Goal: Check status: Check status

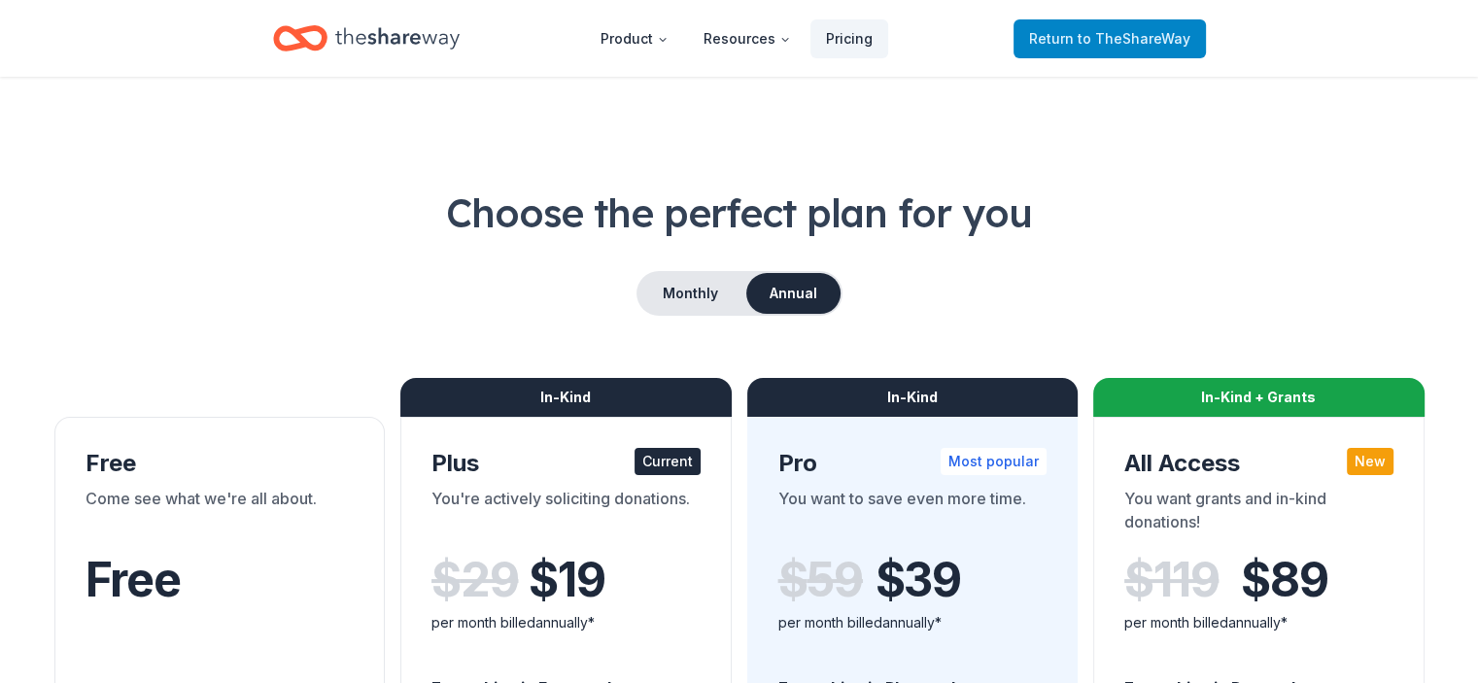
click at [1065, 30] on span "Return to TheShareWay" at bounding box center [1109, 38] width 161 height 23
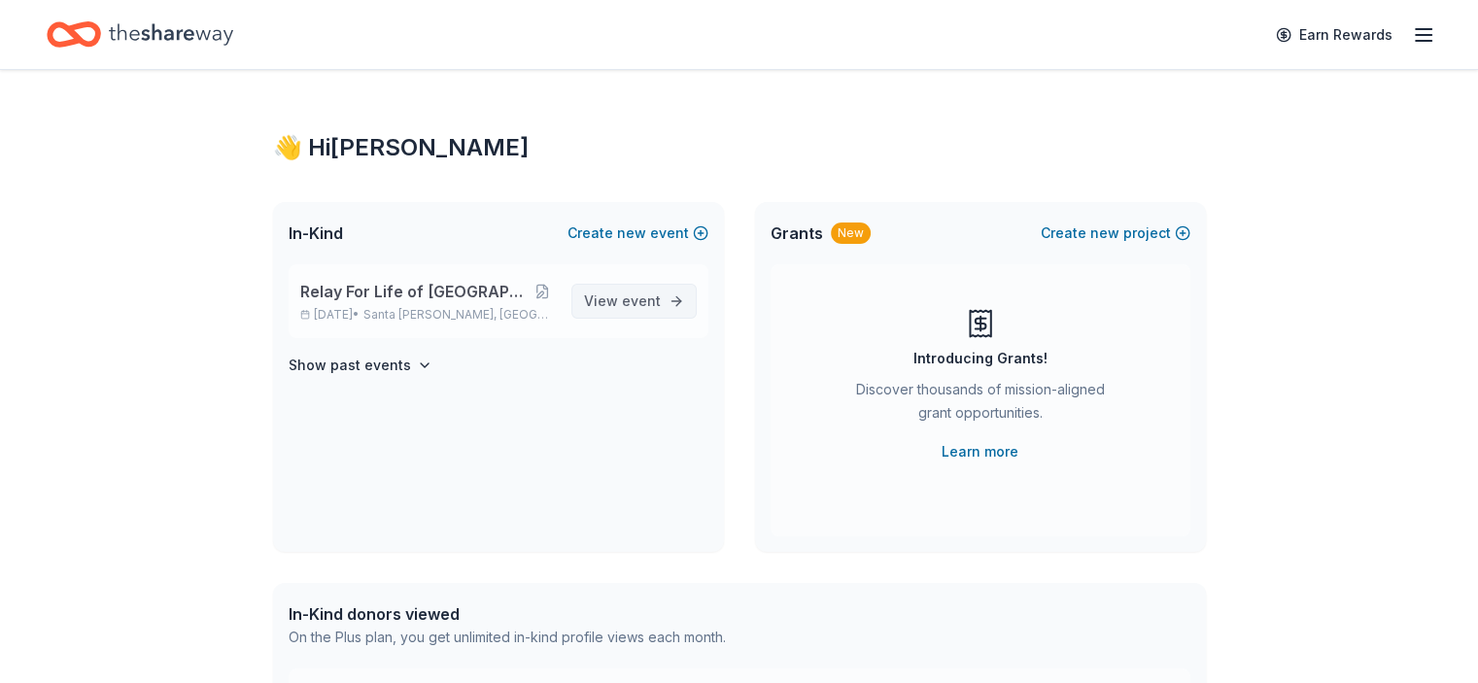
click at [630, 302] on span "event" at bounding box center [641, 301] width 39 height 17
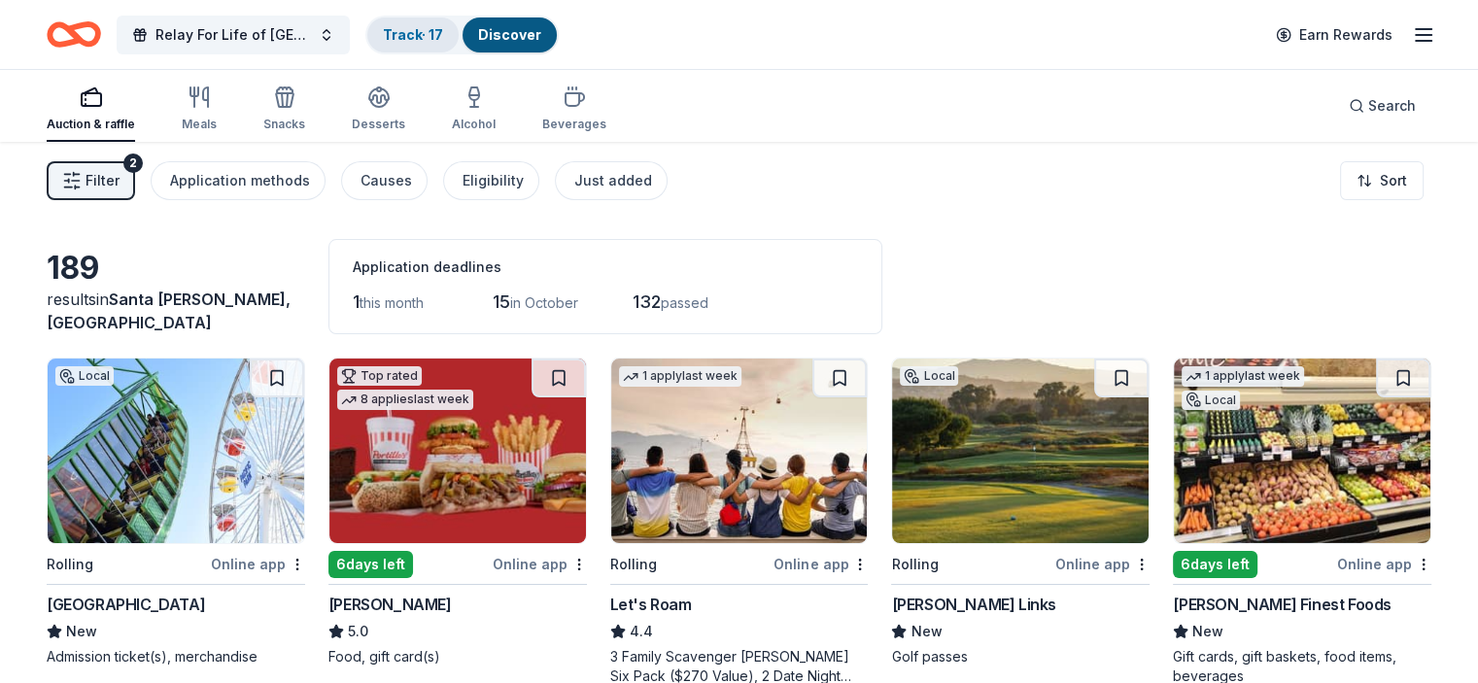
click at [443, 34] on link "Track · 17" at bounding box center [413, 34] width 60 height 17
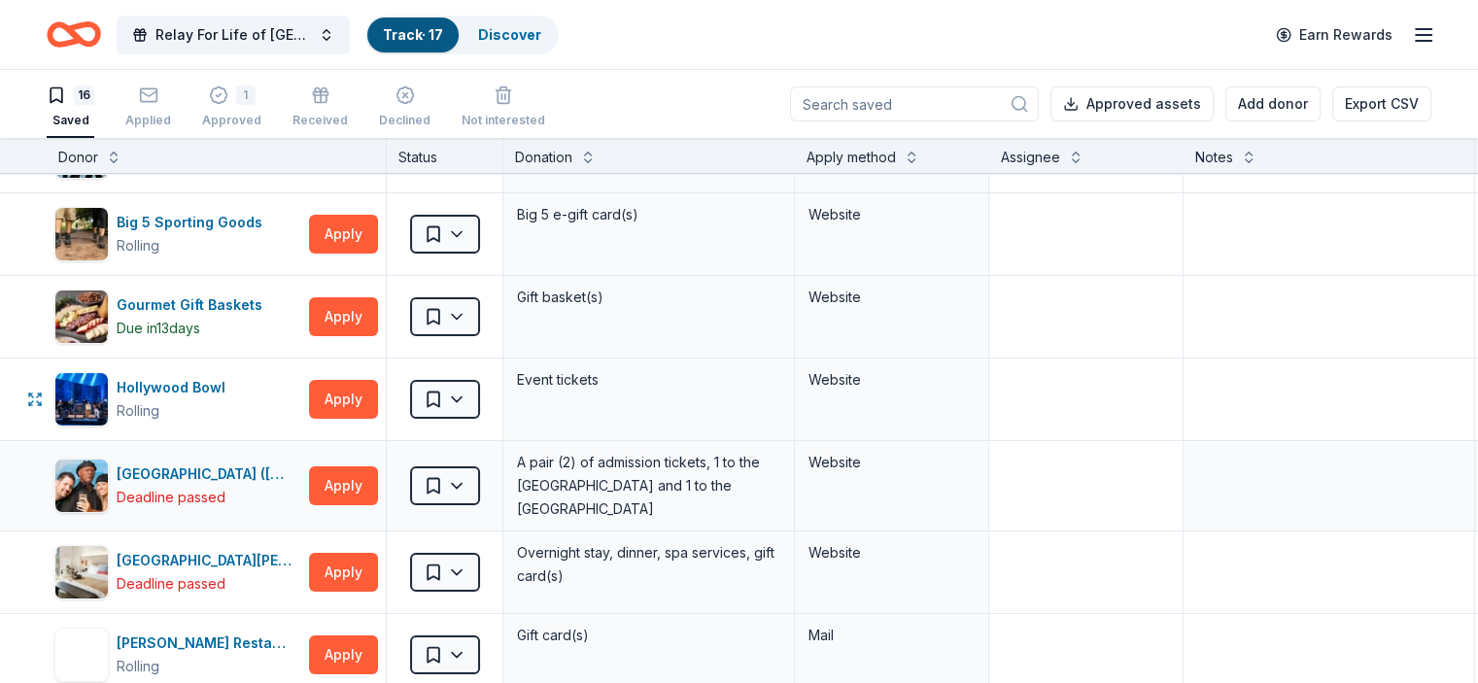
scroll to position [97, 0]
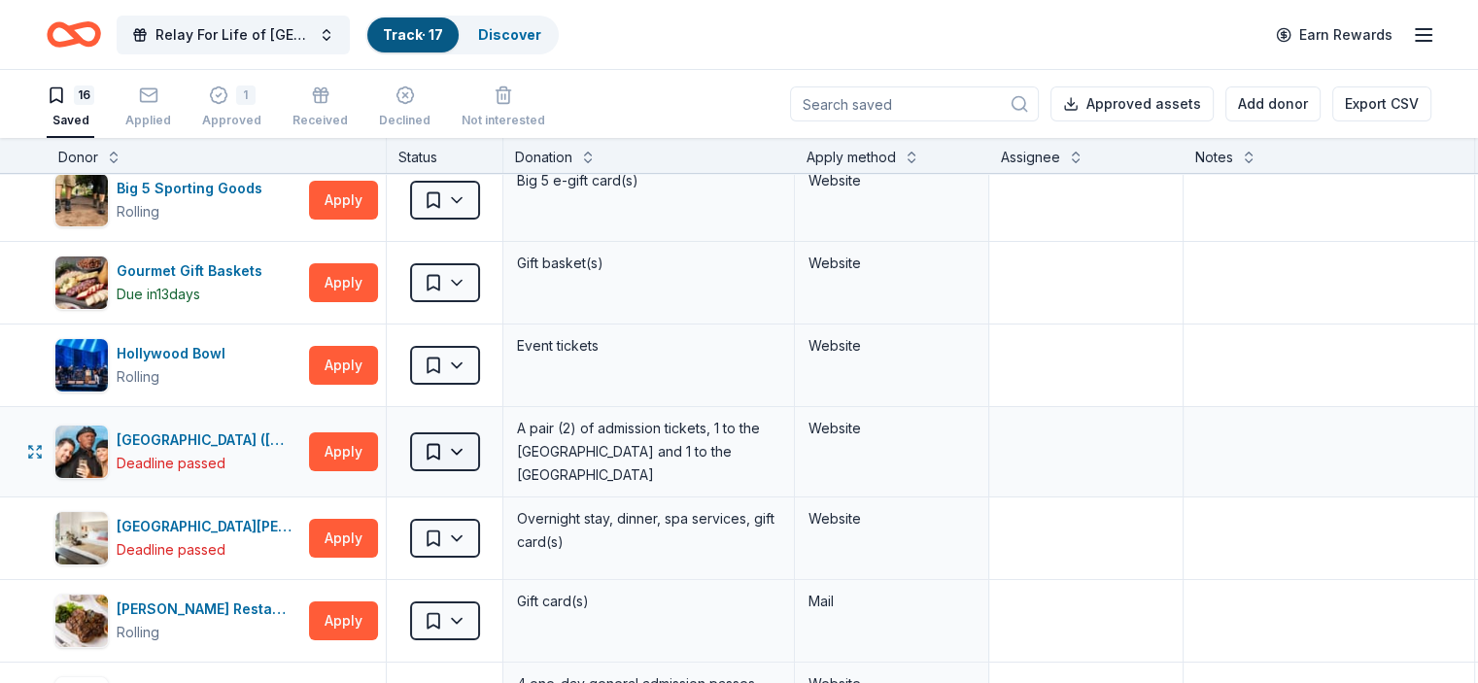
click at [486, 449] on html "Relay For Life of Simi-Moorpark 2025 Track · 17 Discover Earn Rewards 16 Saved …" at bounding box center [739, 341] width 1478 height 683
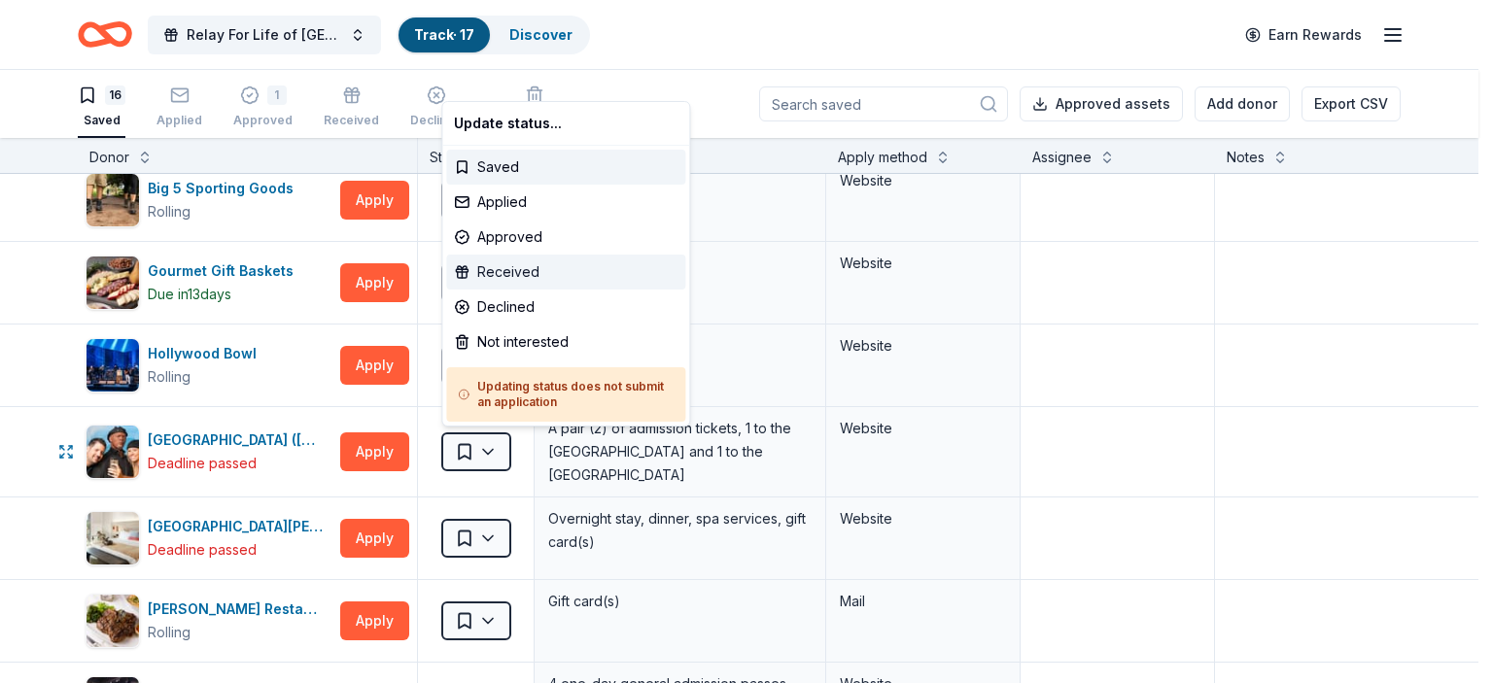
click at [536, 266] on div "Received" at bounding box center [565, 272] width 239 height 35
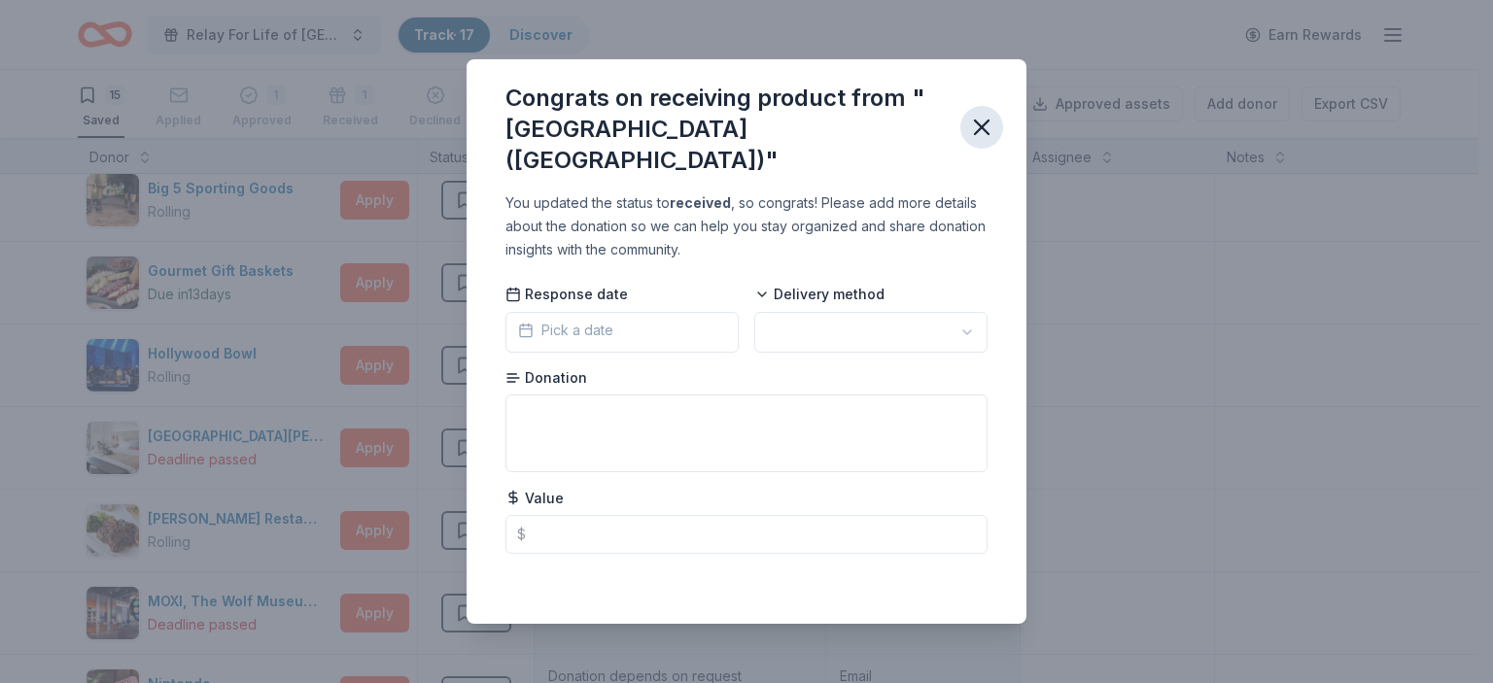
click at [985, 127] on icon "button" at bounding box center [981, 127] width 27 height 27
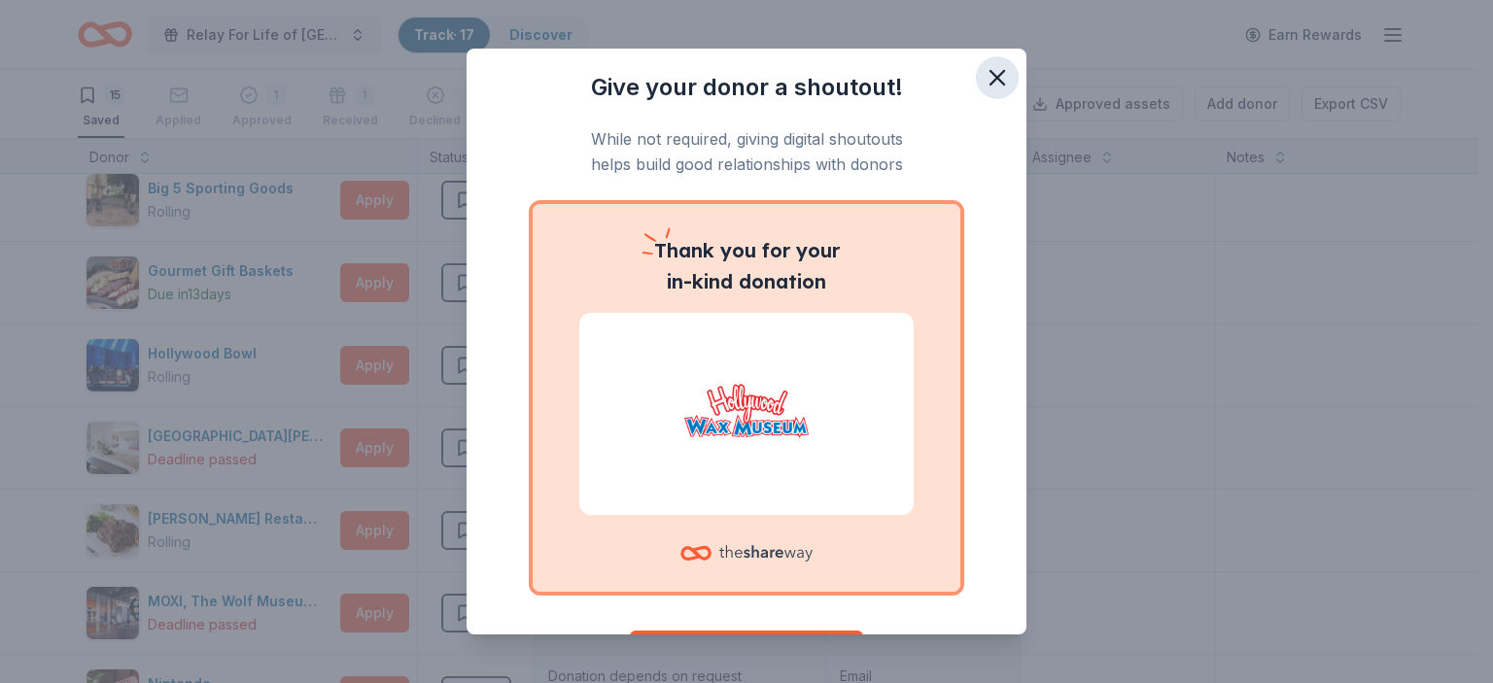
click at [984, 73] on icon "button" at bounding box center [997, 77] width 27 height 27
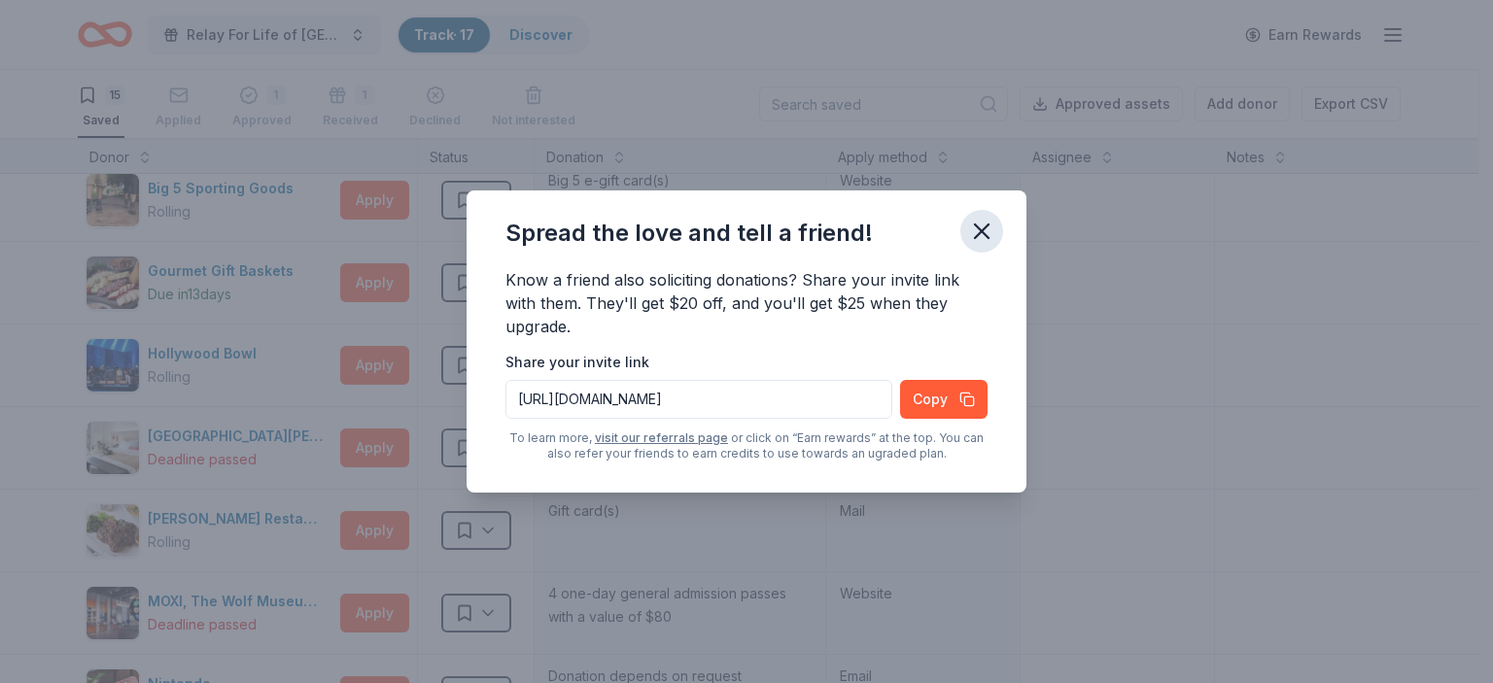
click at [975, 233] on icon "button" at bounding box center [981, 231] width 27 height 27
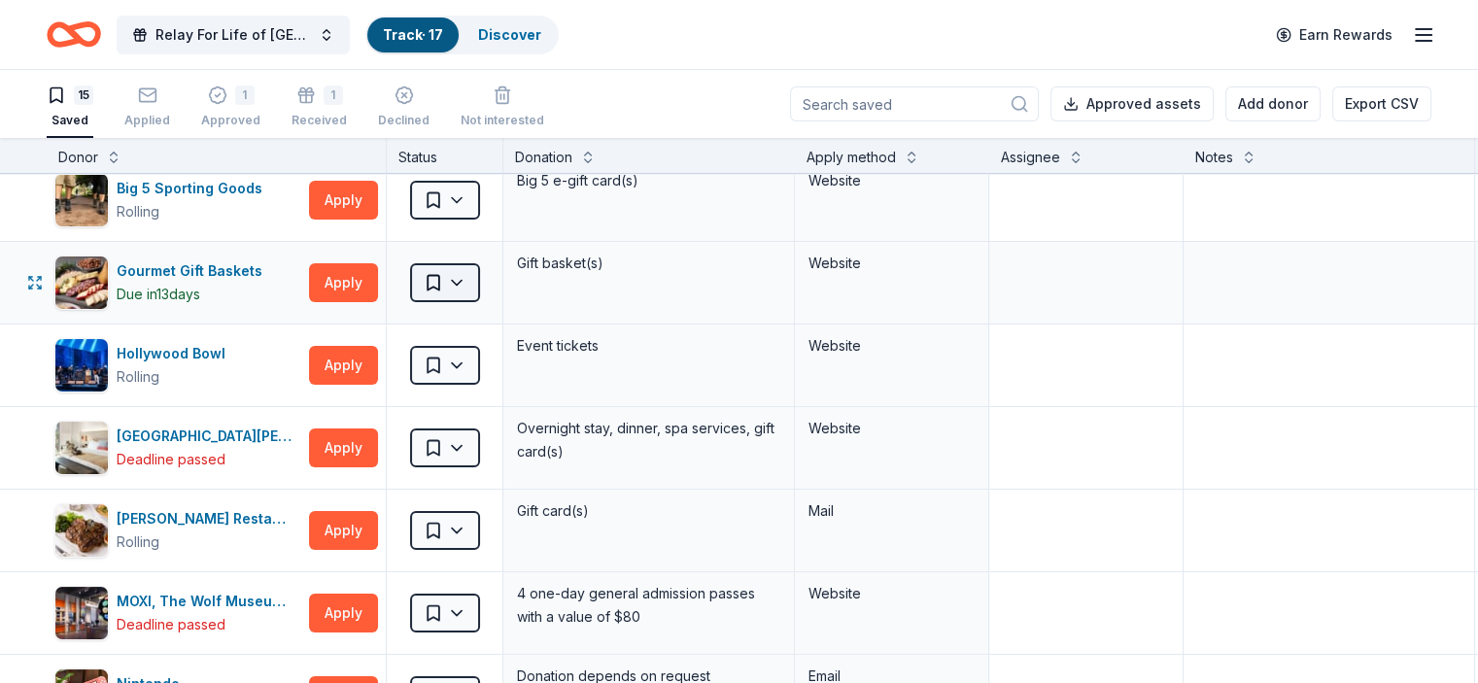
click at [487, 280] on html "Relay For Life of Simi-Moorpark 2025 Track · 17 Discover Earn Rewards 15 Saved …" at bounding box center [739, 341] width 1478 height 683
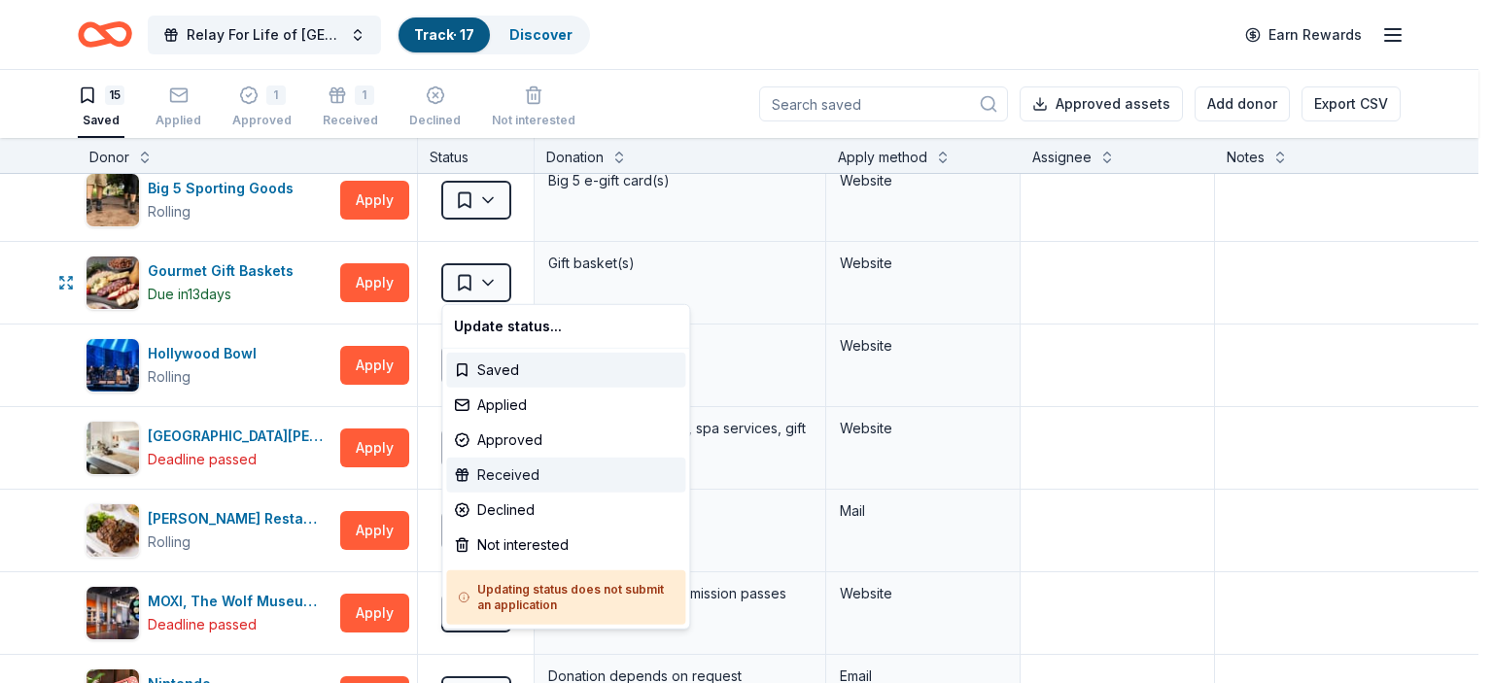
click at [535, 474] on div "Received" at bounding box center [565, 475] width 239 height 35
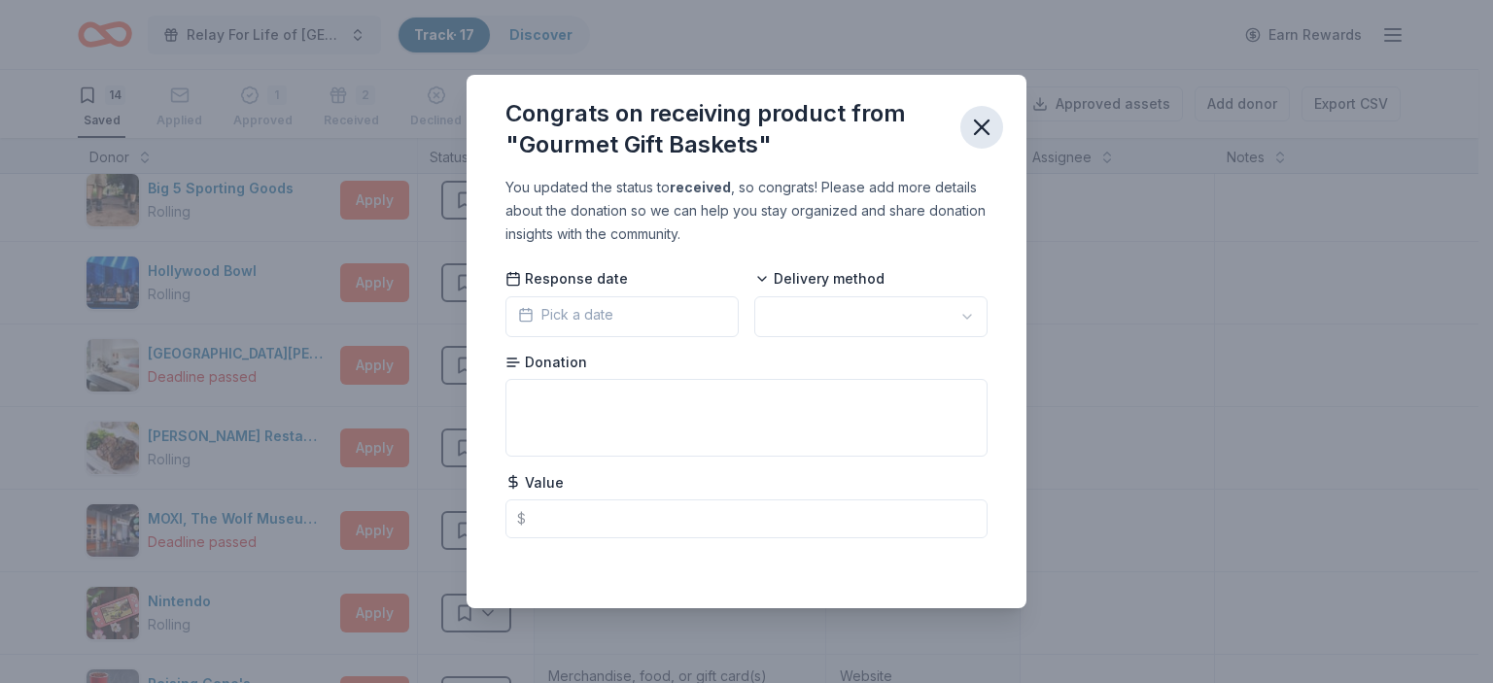
click at [983, 131] on icon "button" at bounding box center [981, 127] width 27 height 27
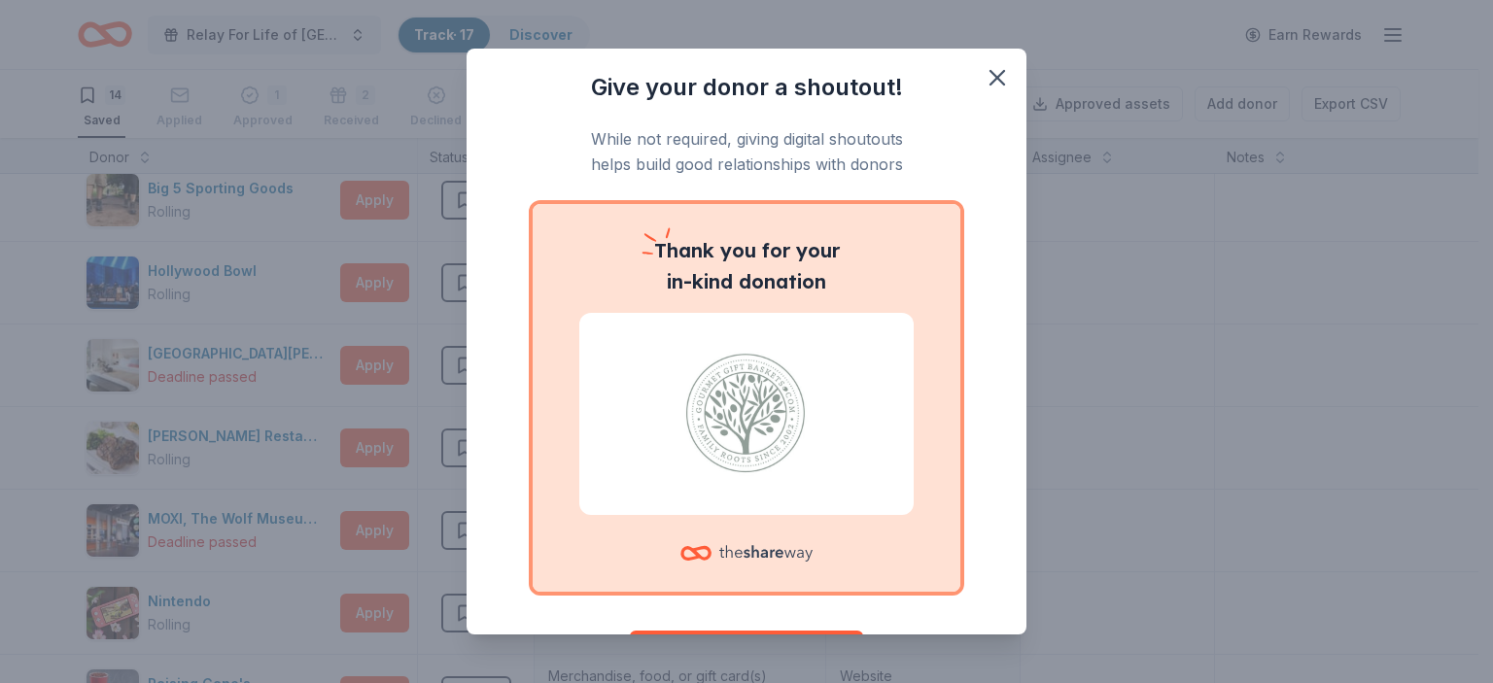
click at [976, 132] on div "Give your donor a shoutout! While not required, giving digital shoutouts helps …" at bounding box center [747, 342] width 560 height 587
click at [984, 67] on icon "button" at bounding box center [997, 77] width 27 height 27
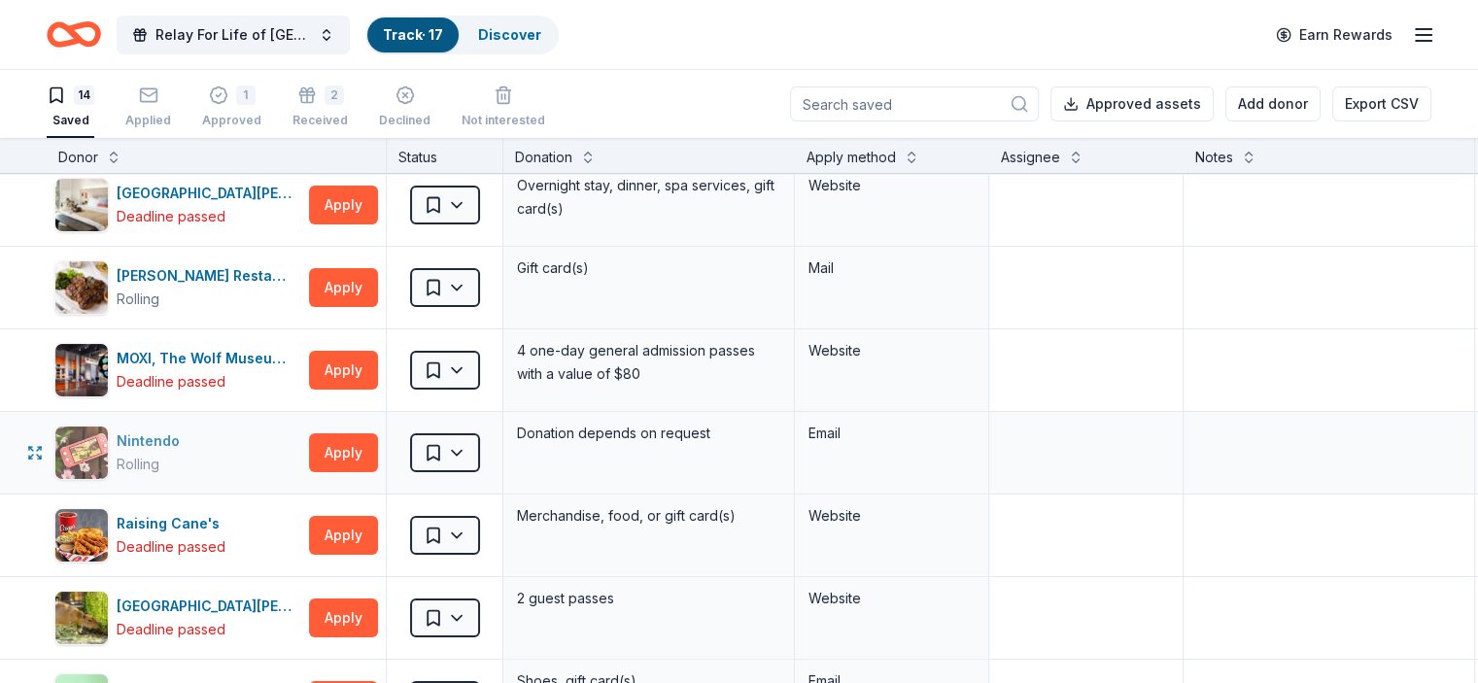
scroll to position [292, 0]
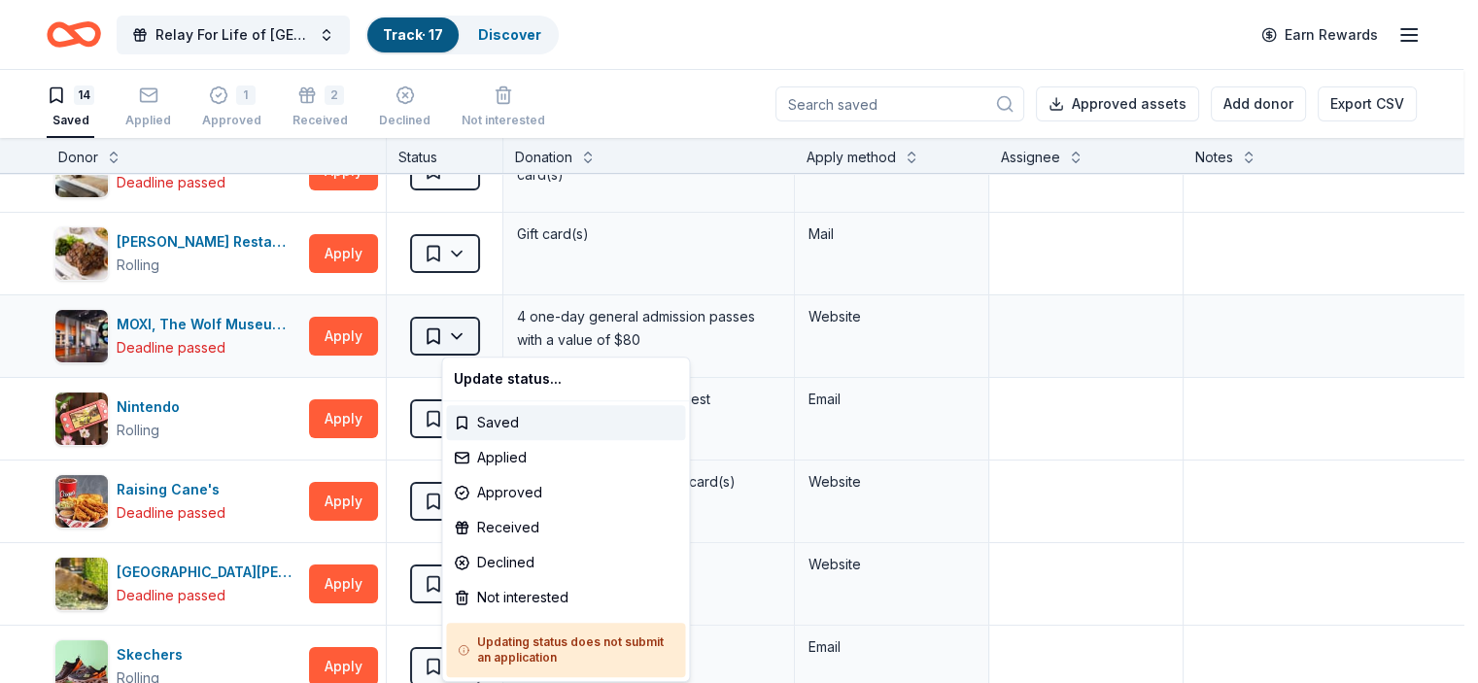
click at [487, 334] on html "Relay For Life of Simi-Moorpark 2025 Track · 17 Discover Earn Rewards 14 Saved …" at bounding box center [739, 341] width 1478 height 683
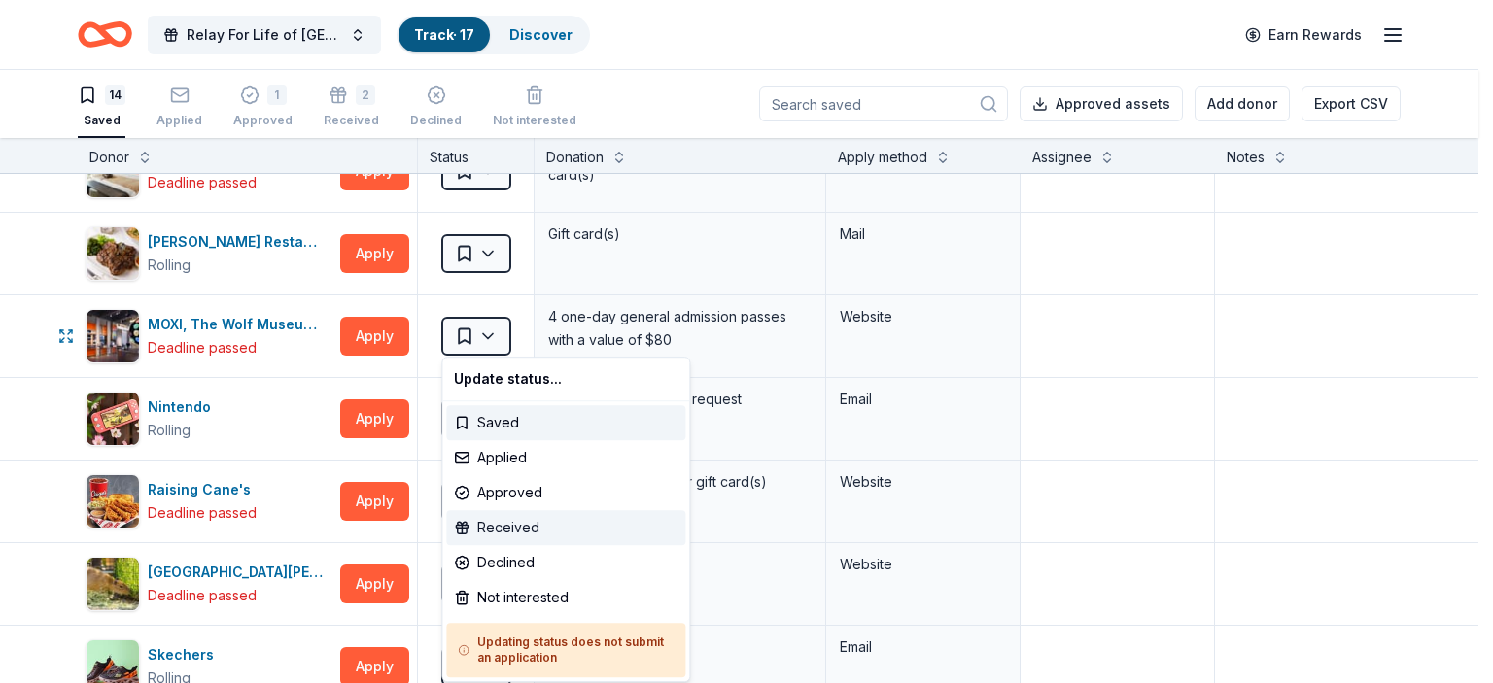
click at [540, 531] on div "Received" at bounding box center [565, 527] width 239 height 35
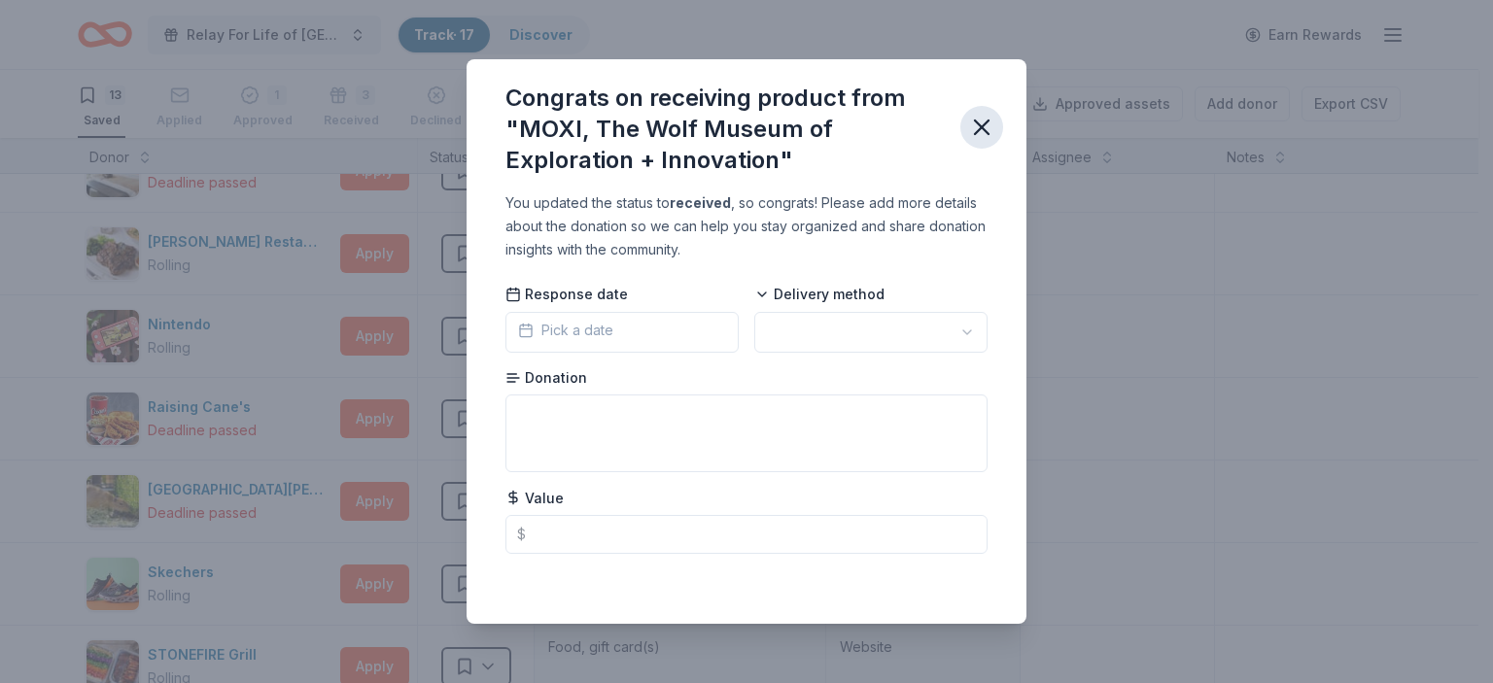
click at [983, 123] on icon "button" at bounding box center [981, 127] width 27 height 27
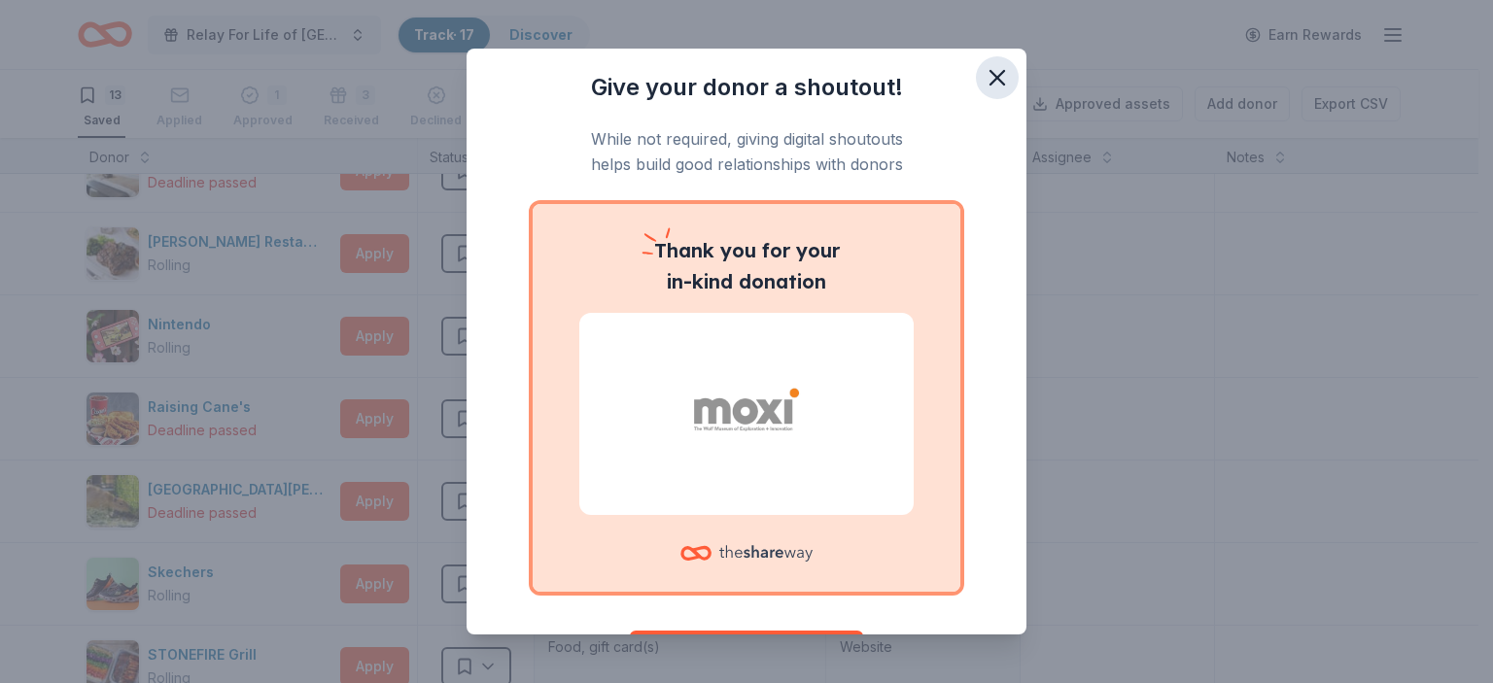
click at [984, 75] on icon "button" at bounding box center [997, 77] width 27 height 27
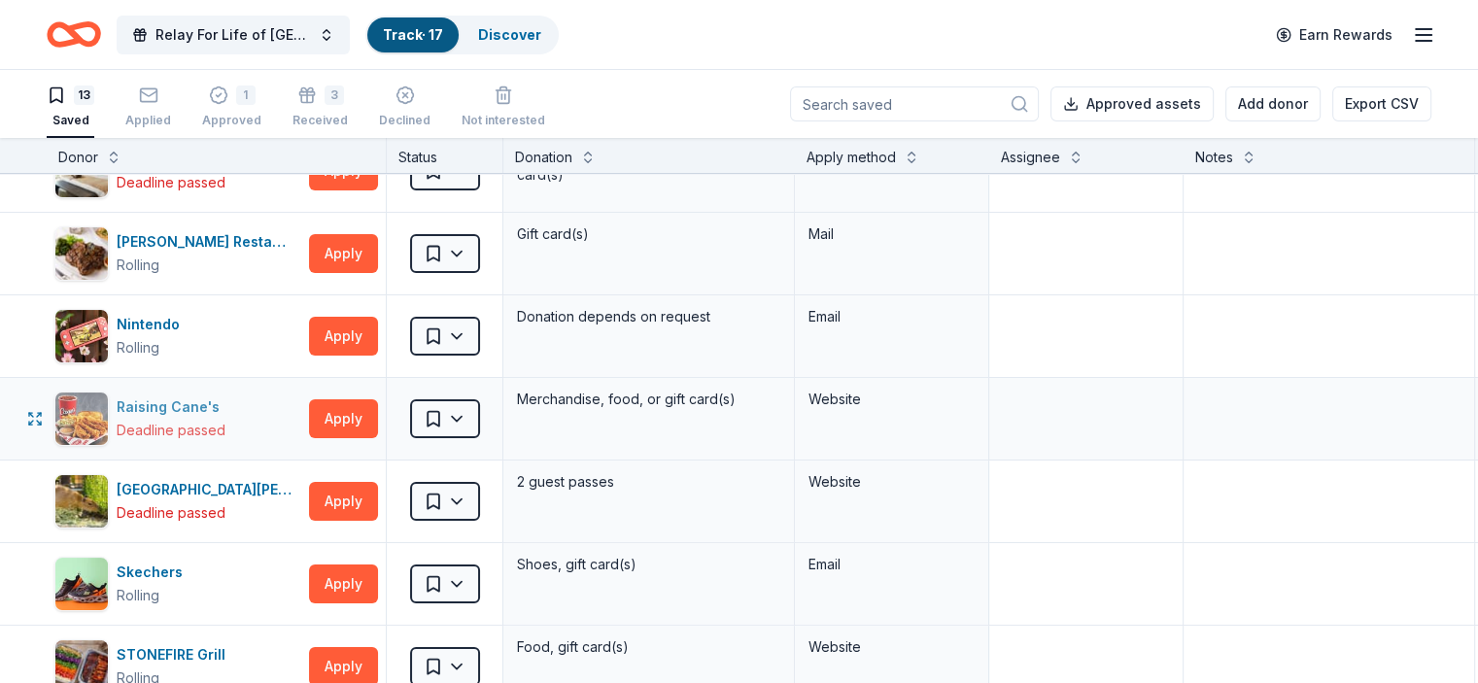
scroll to position [389, 0]
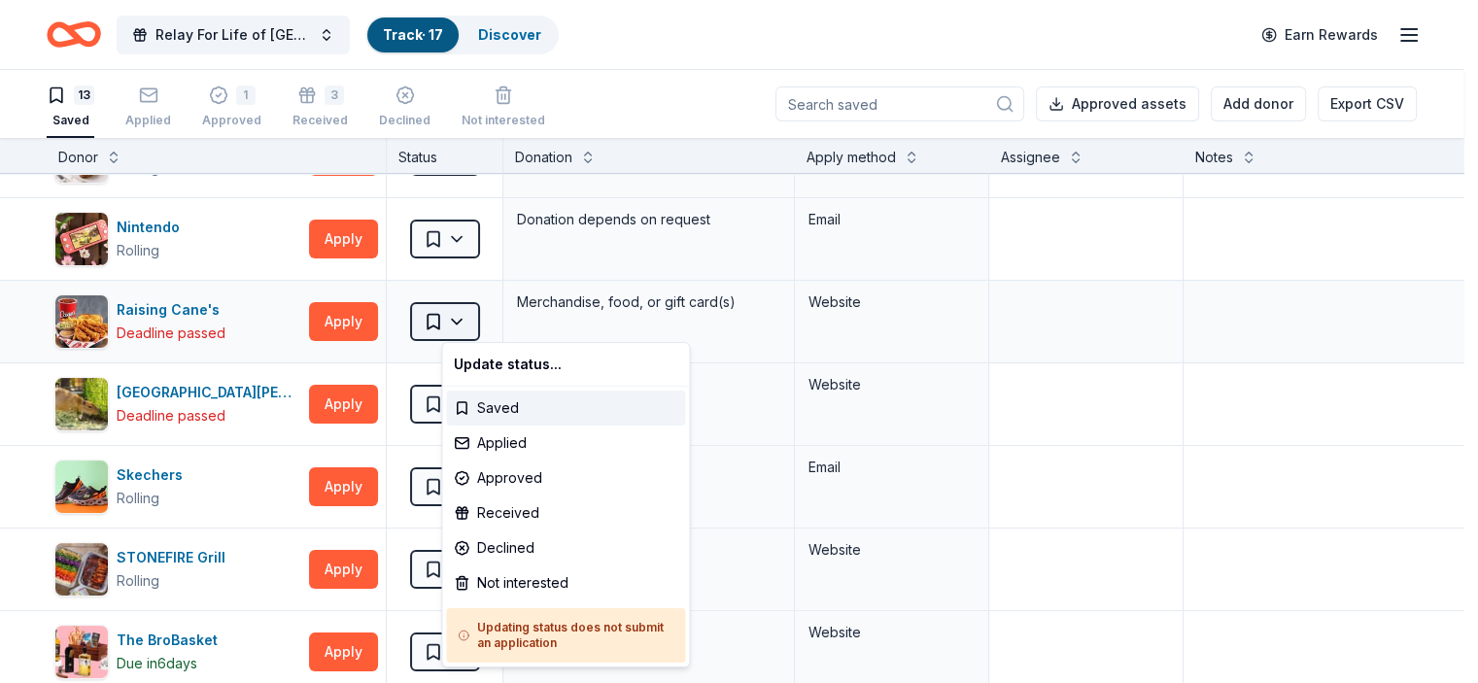
click at [493, 318] on html "Relay For Life of Simi-Moorpark 2025 Track · 17 Discover Earn Rewards 13 Saved …" at bounding box center [739, 341] width 1478 height 683
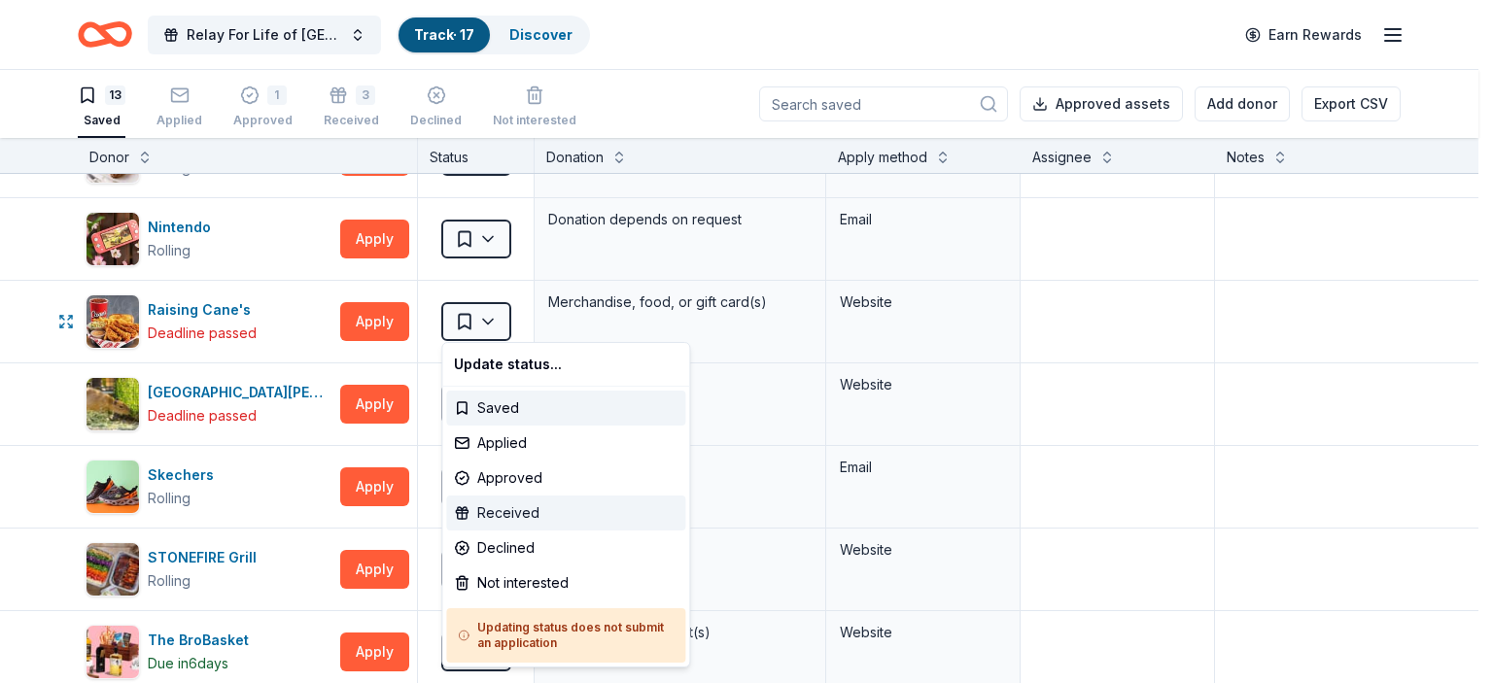
click at [528, 508] on div "Received" at bounding box center [565, 513] width 239 height 35
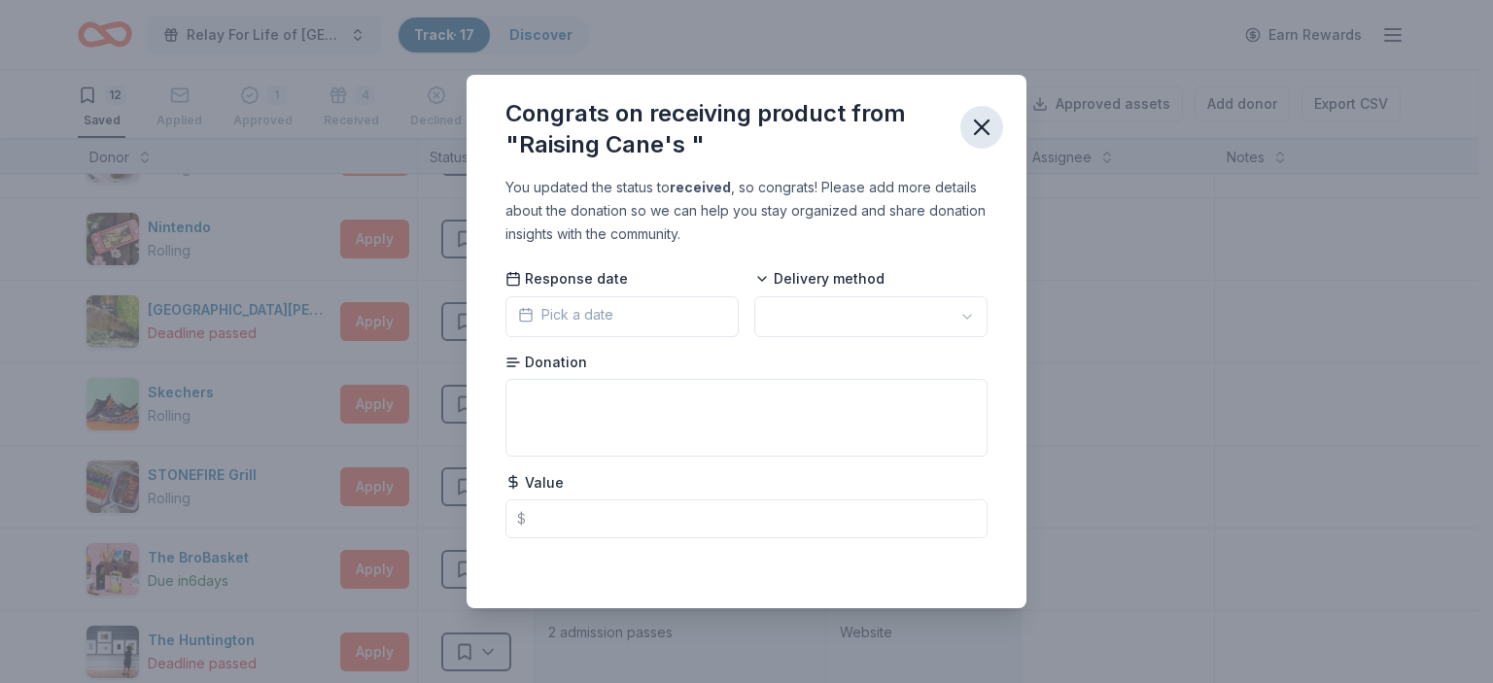
click at [981, 123] on icon "button" at bounding box center [981, 127] width 27 height 27
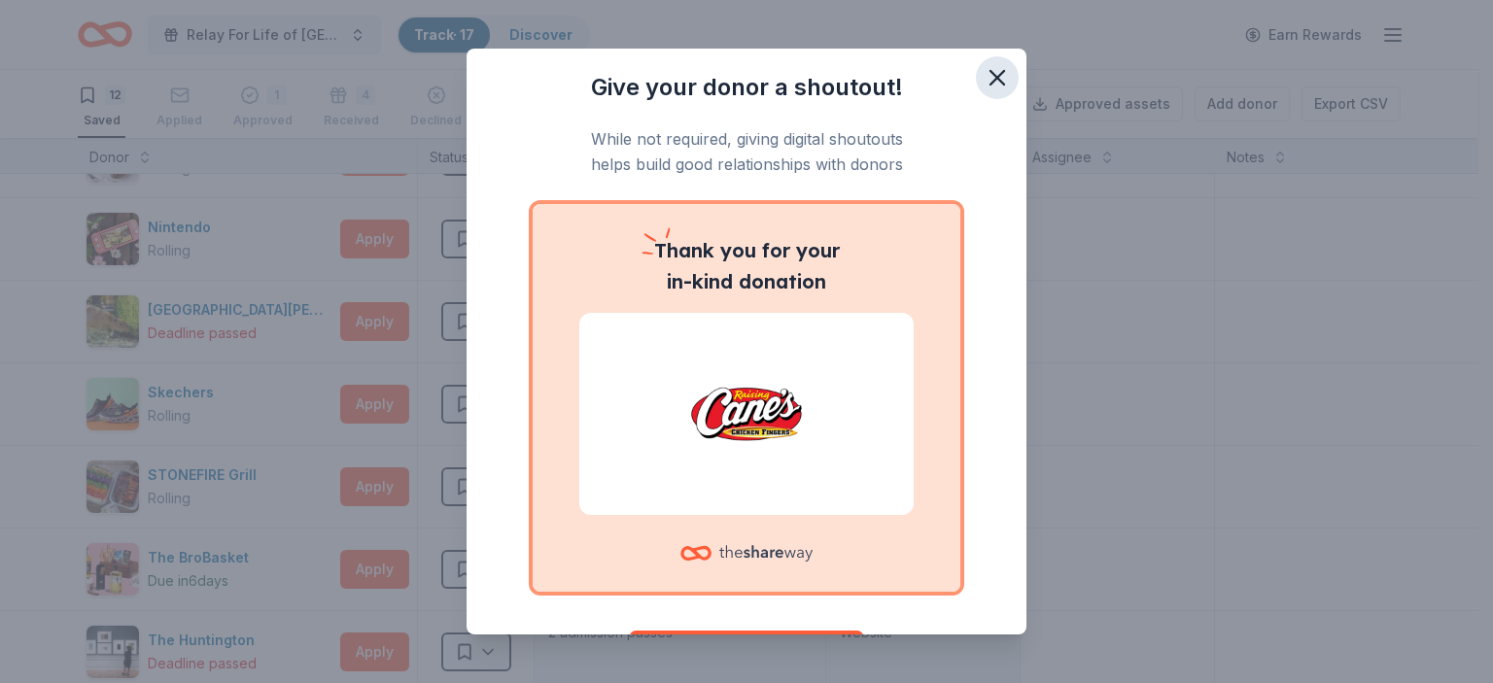
click at [990, 75] on icon "button" at bounding box center [997, 78] width 14 height 14
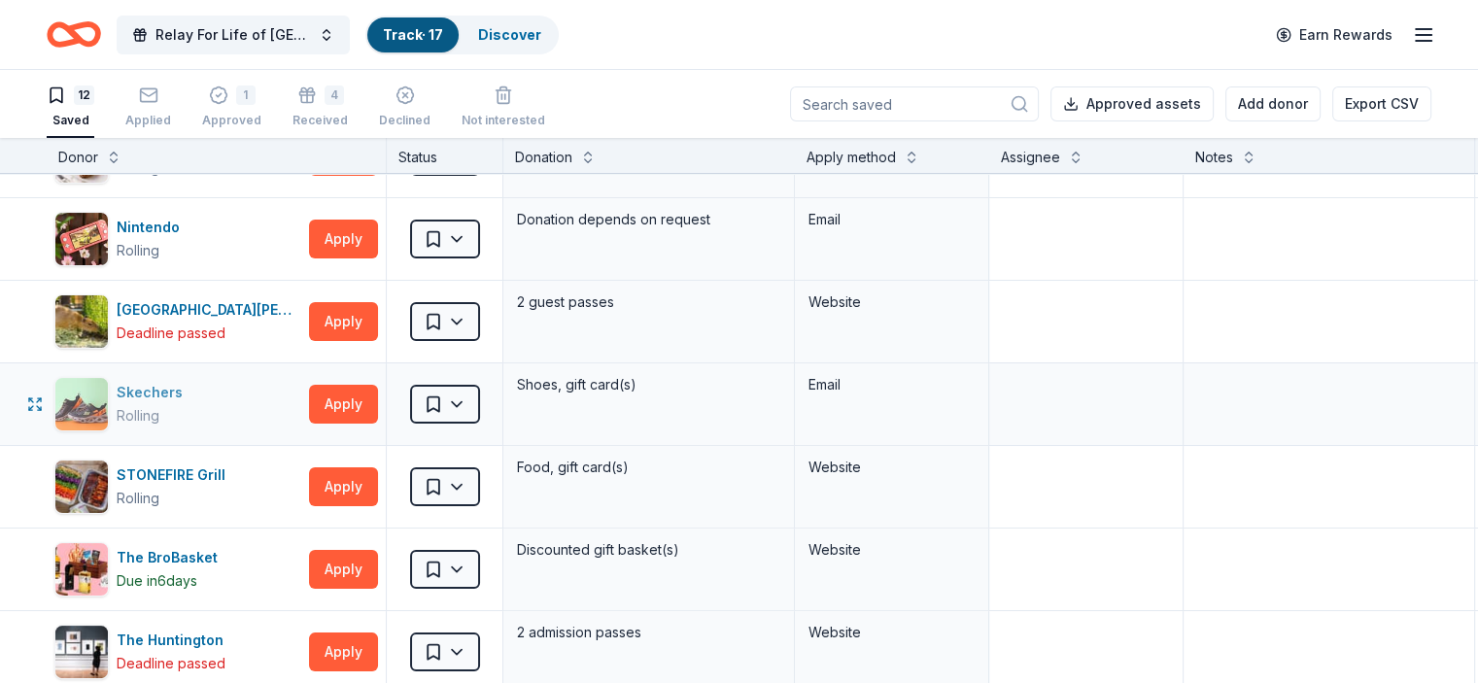
scroll to position [583, 0]
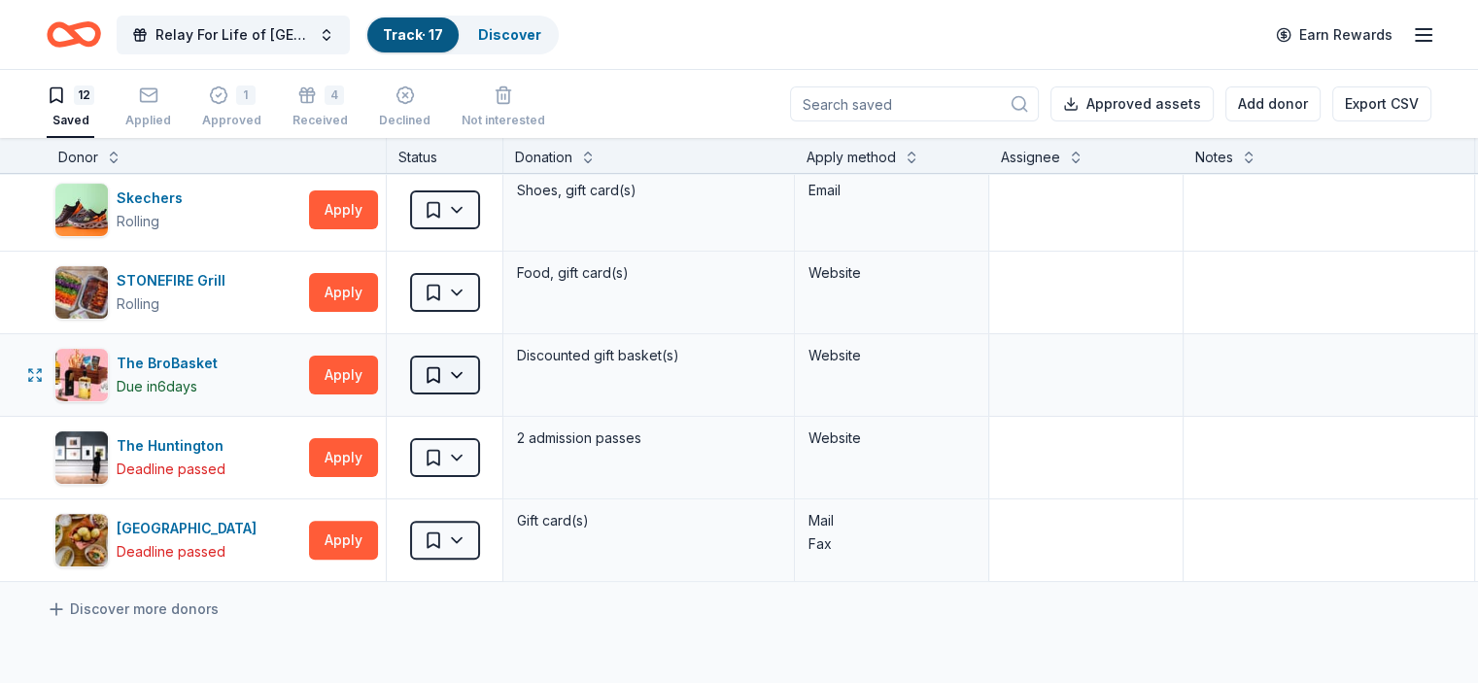
click at [490, 368] on html "Relay For Life of Simi-Moorpark 2025 Track · 17 Discover Earn Rewards 12 Saved …" at bounding box center [739, 341] width 1478 height 683
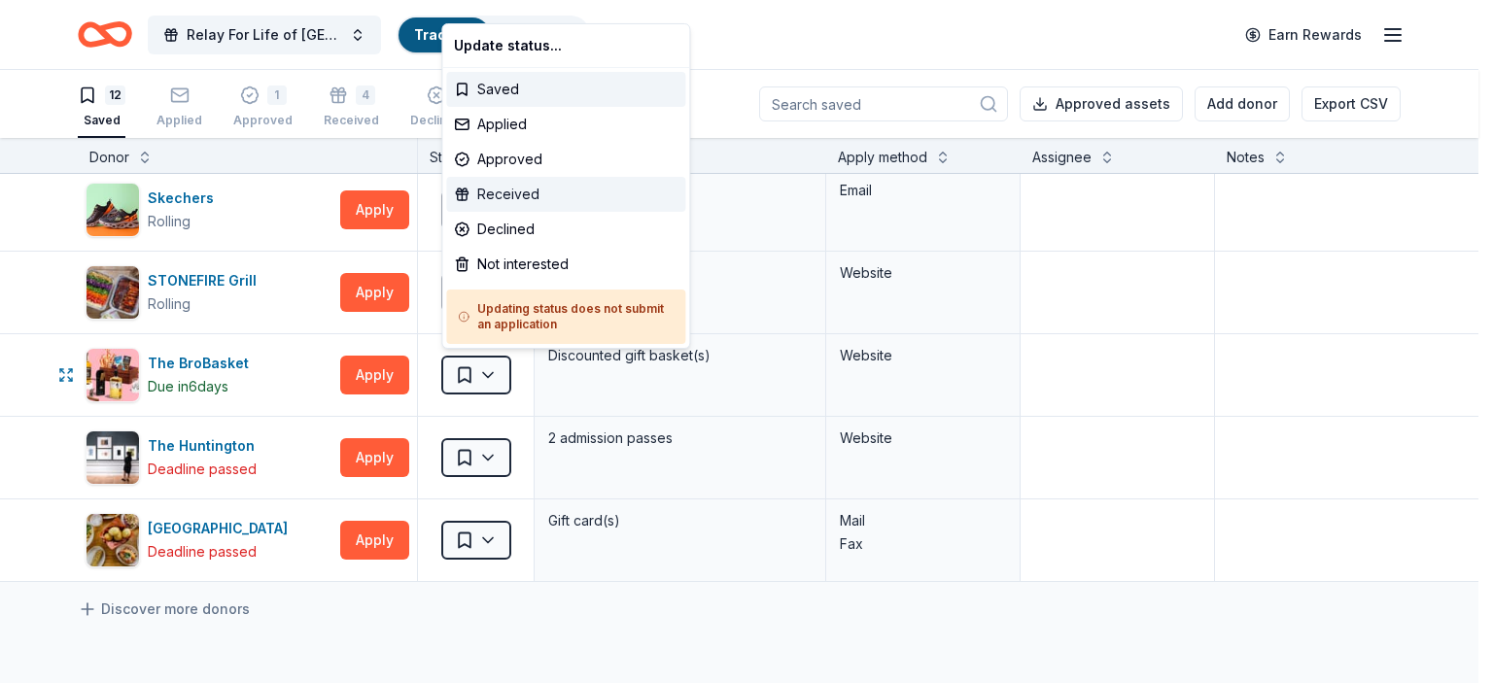
click at [548, 193] on div "Received" at bounding box center [565, 194] width 239 height 35
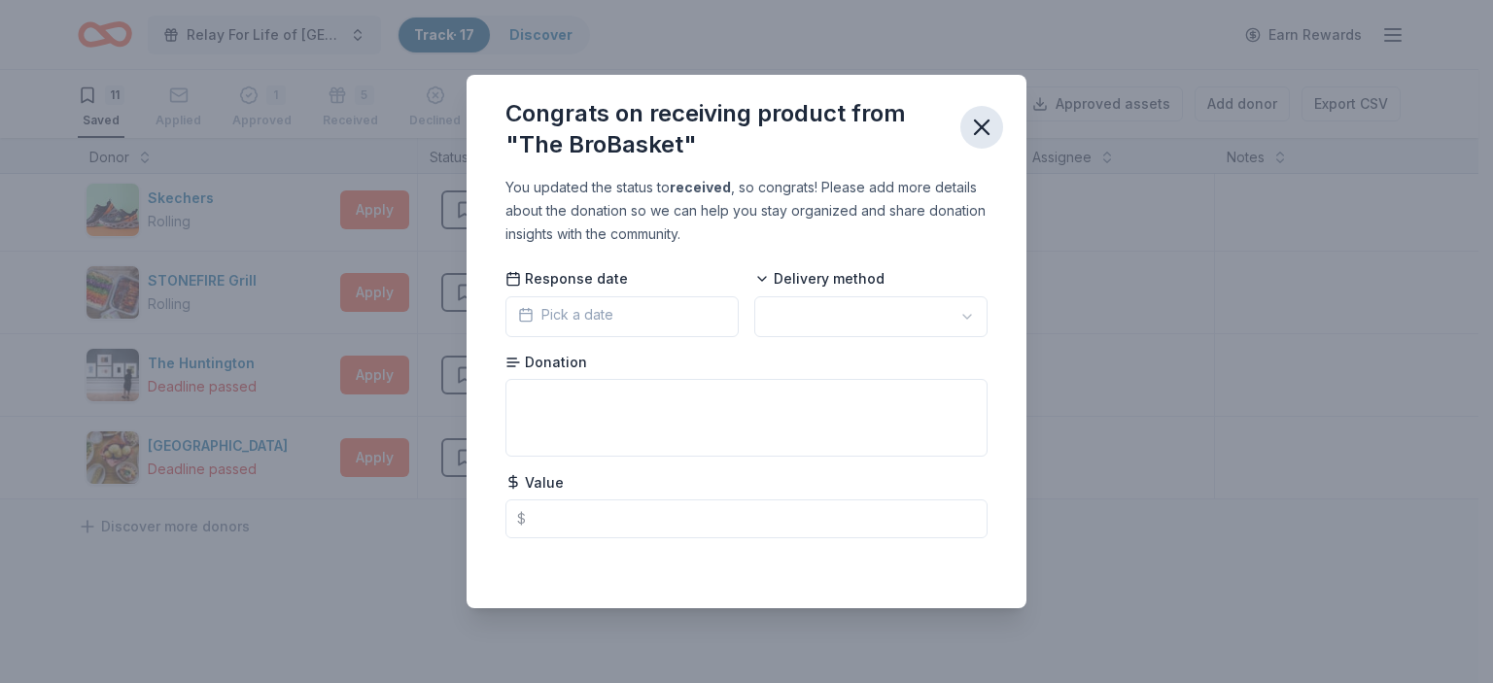
click at [980, 125] on icon "button" at bounding box center [982, 128] width 14 height 14
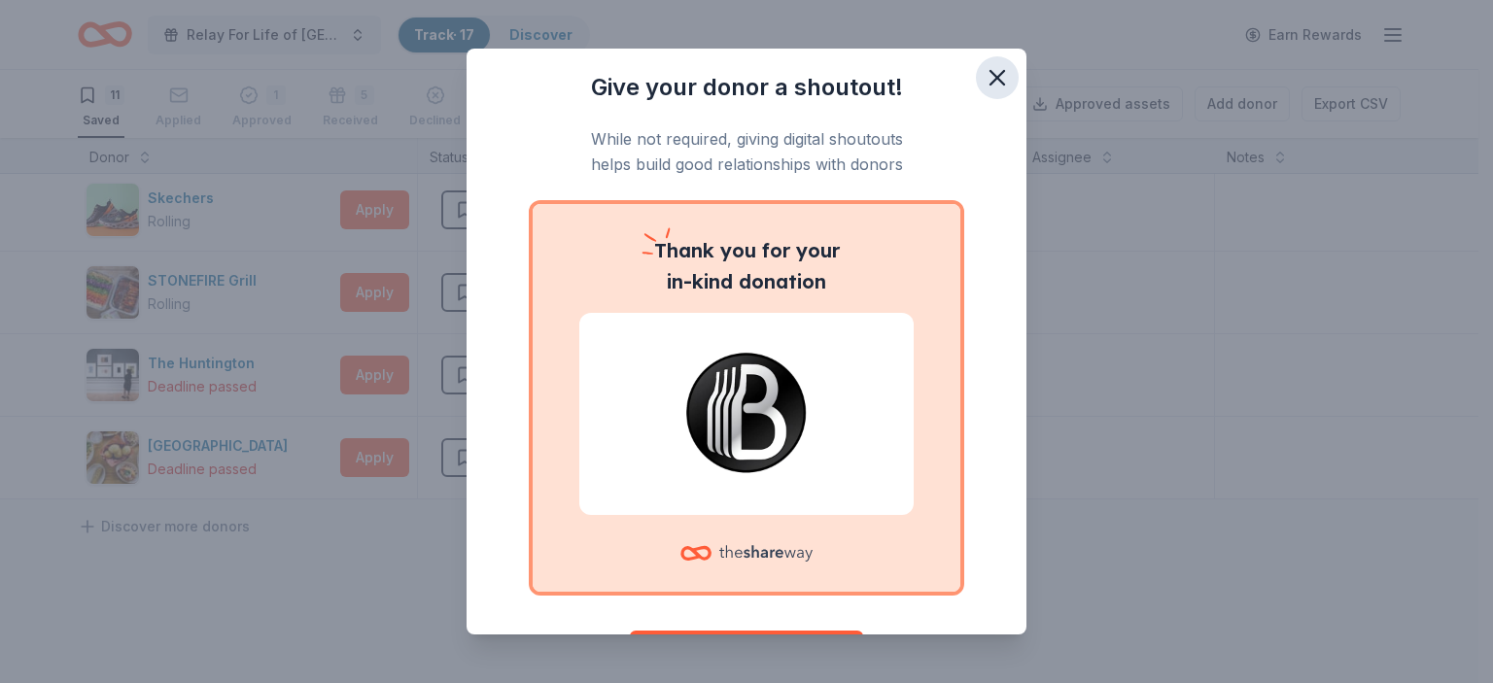
click at [990, 75] on icon "button" at bounding box center [997, 78] width 14 height 14
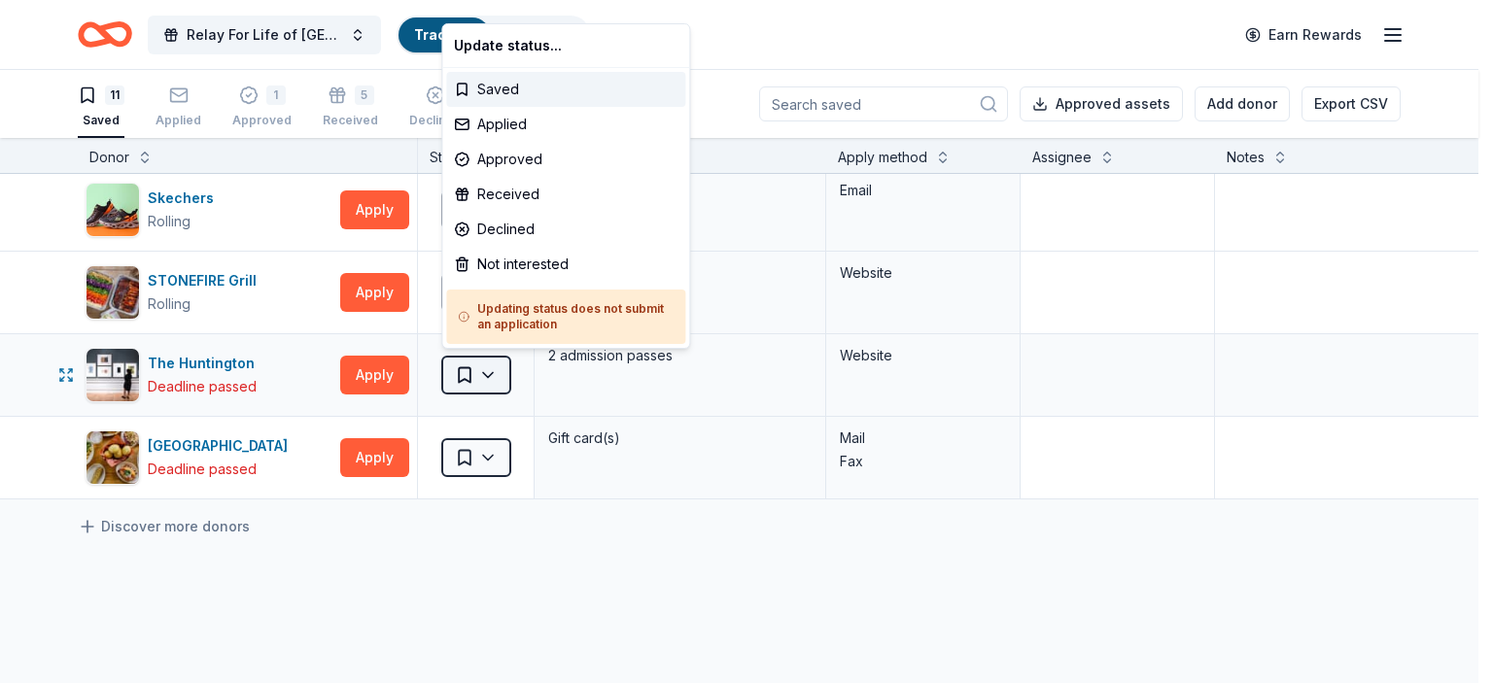
click at [490, 369] on html "Relay For Life of Simi-Moorpark 2025 Track · 17 Discover Earn Rewards 11 Saved …" at bounding box center [746, 341] width 1493 height 683
click at [541, 186] on div "Received" at bounding box center [565, 194] width 239 height 35
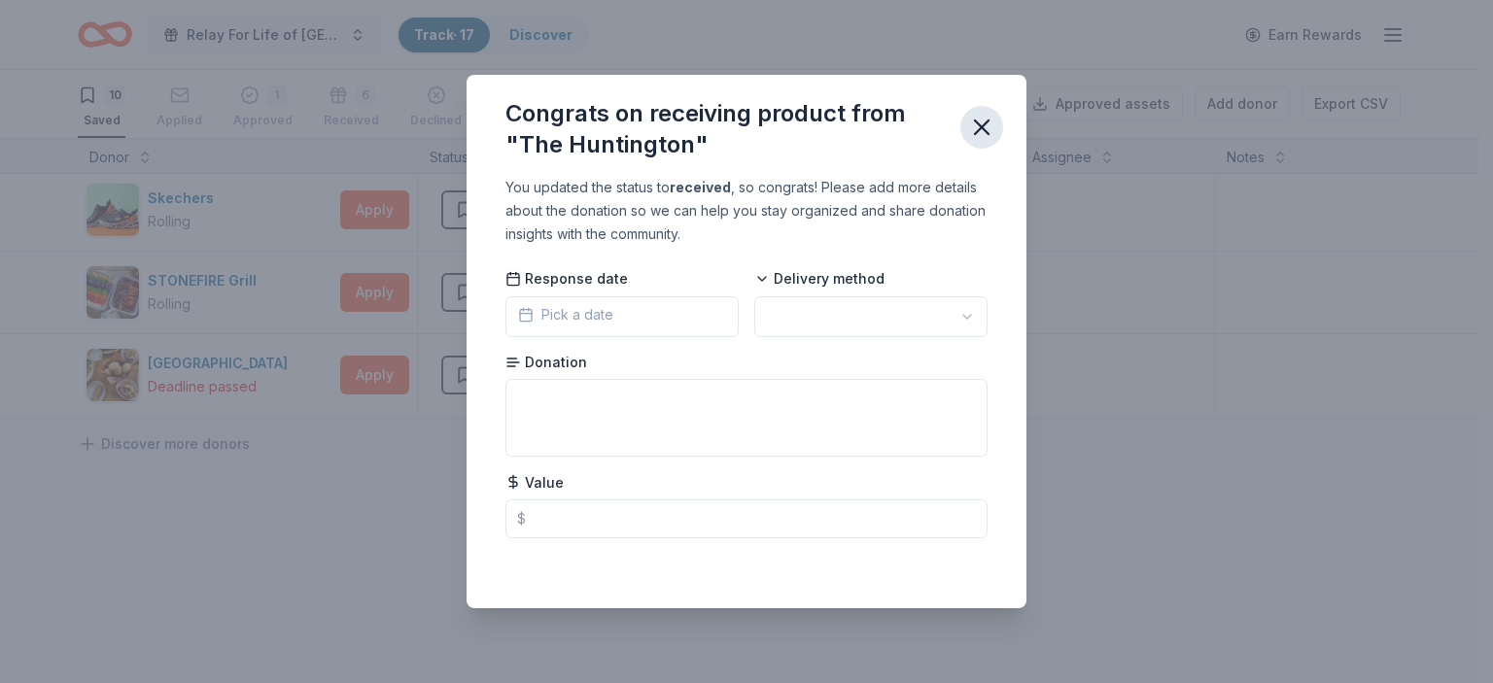
click at [980, 121] on icon "button" at bounding box center [981, 127] width 27 height 27
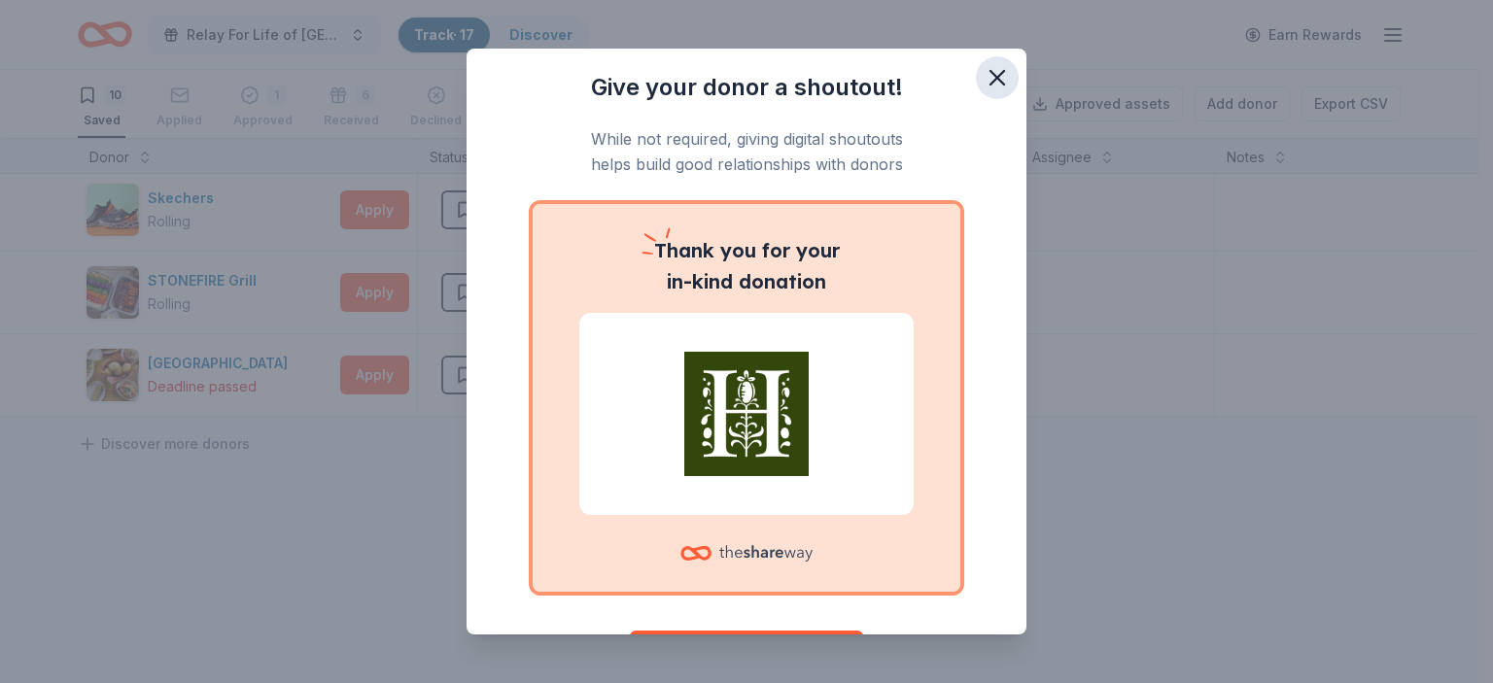
click at [984, 69] on icon "button" at bounding box center [997, 77] width 27 height 27
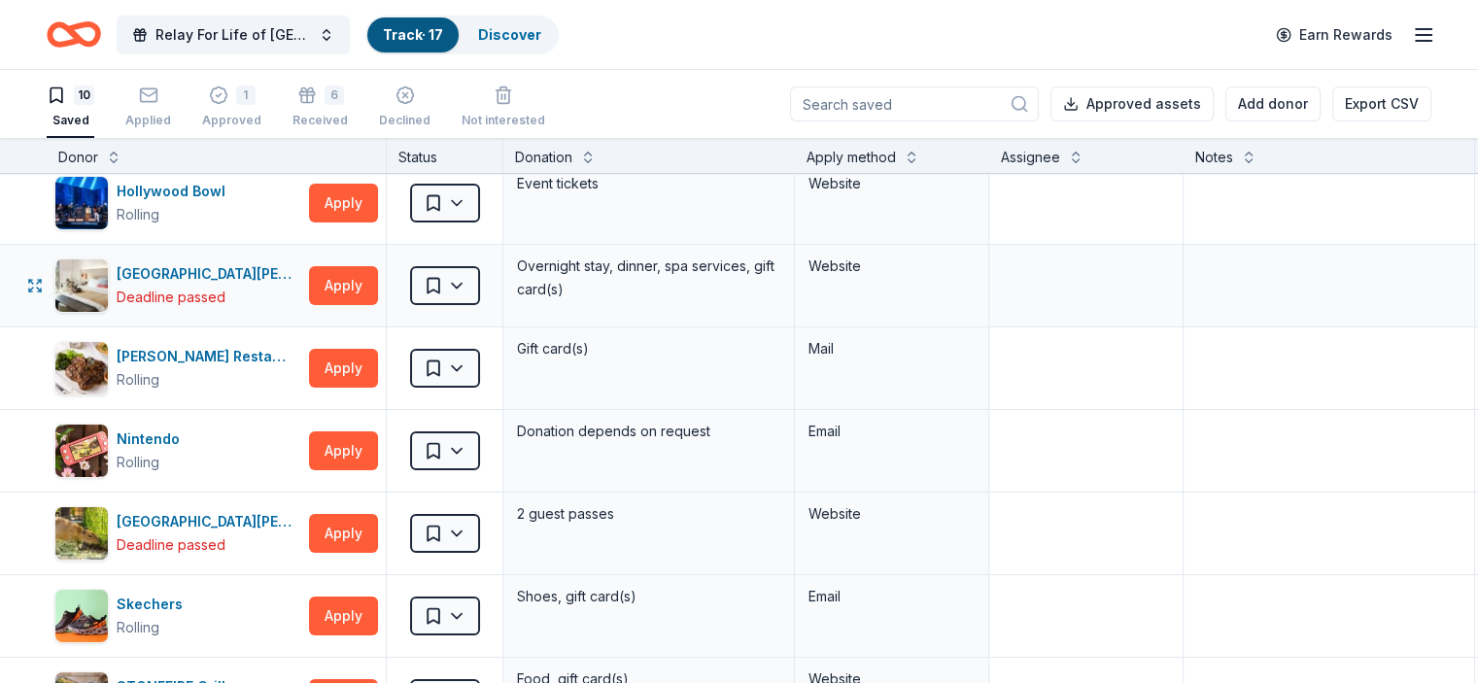
scroll to position [194, 0]
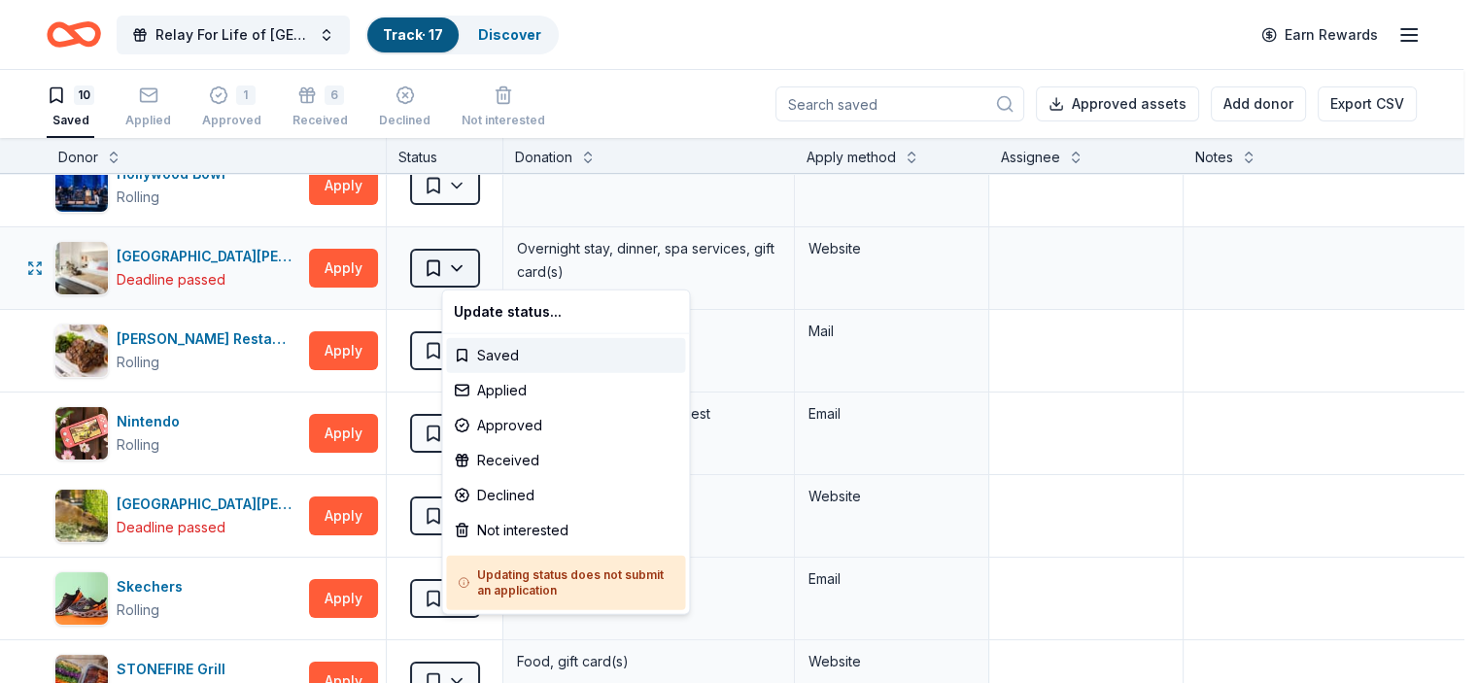
click at [492, 261] on html "Relay For Life of Simi-Moorpark 2025 Track · 17 Discover Earn Rewards 10 Saved …" at bounding box center [739, 341] width 1478 height 683
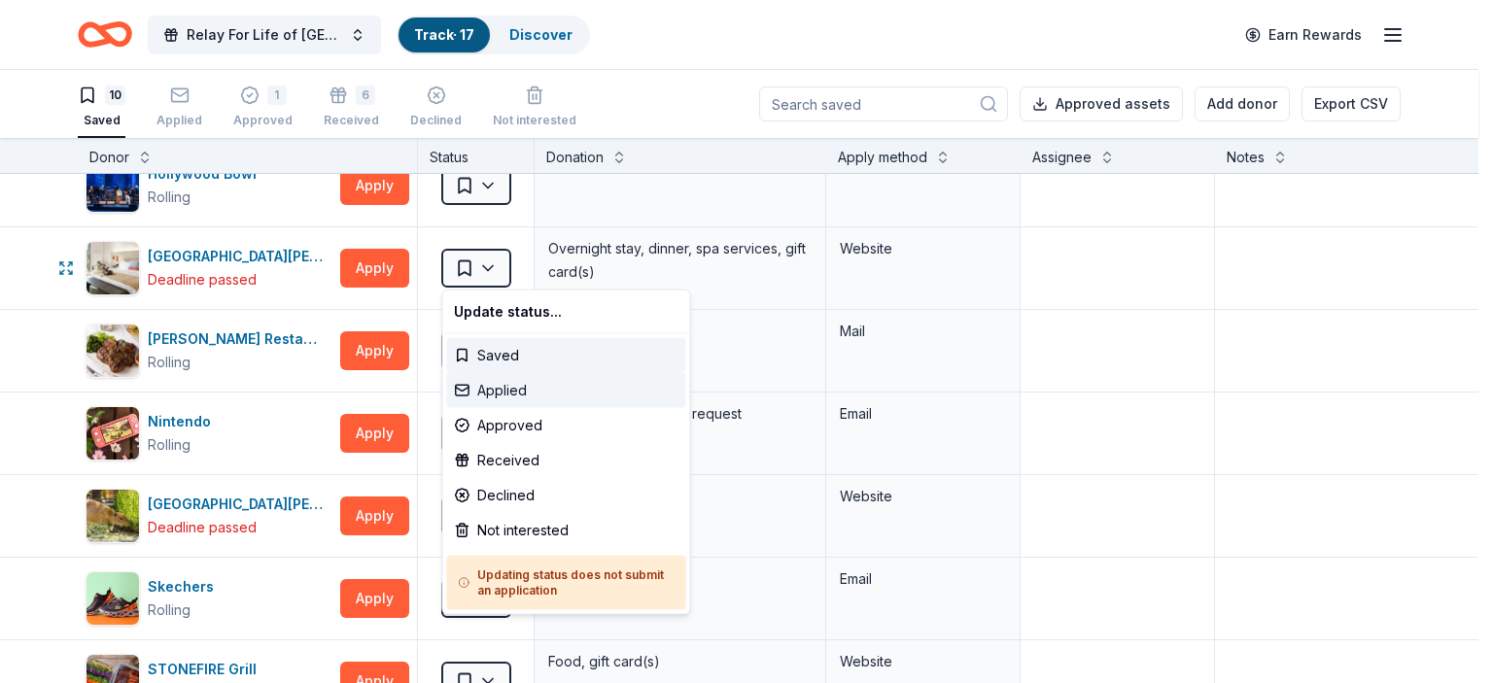
click at [514, 387] on div "Applied" at bounding box center [565, 390] width 239 height 35
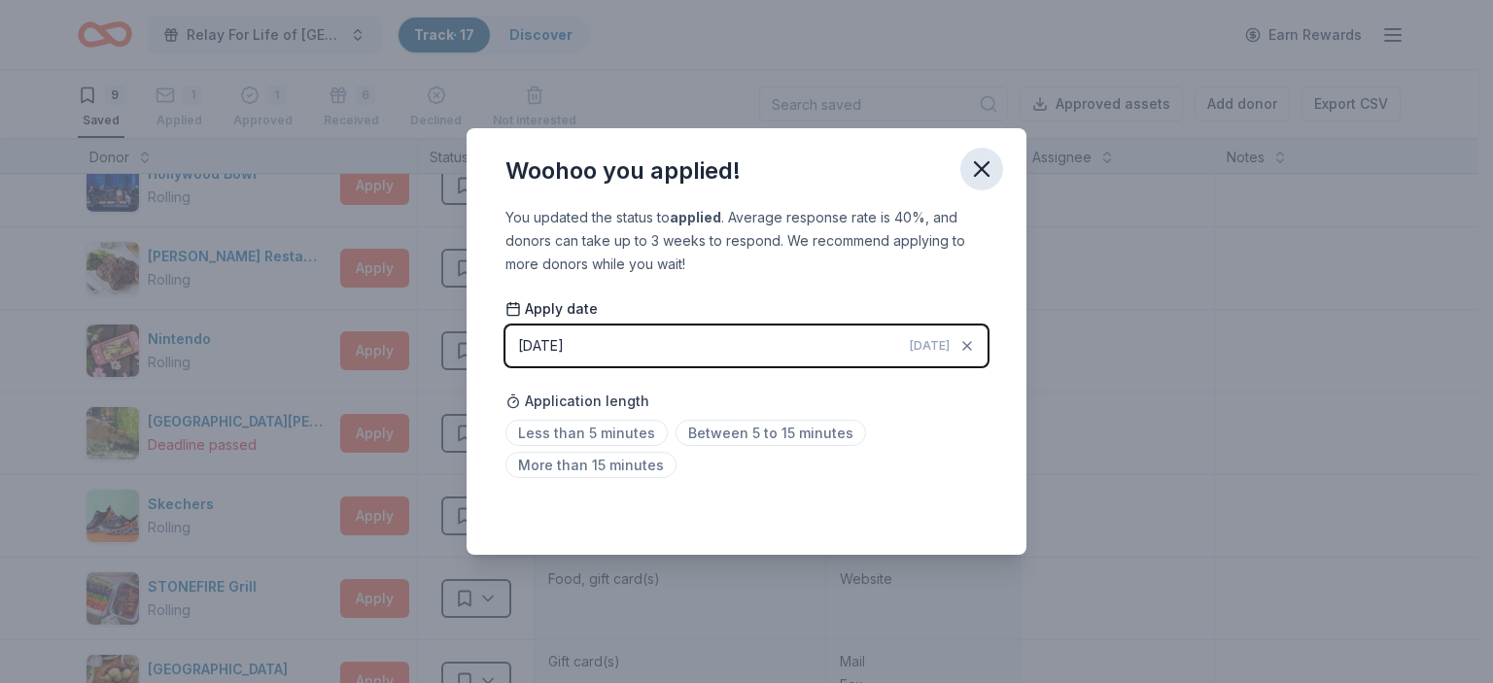
click at [985, 166] on icon "button" at bounding box center [982, 169] width 14 height 14
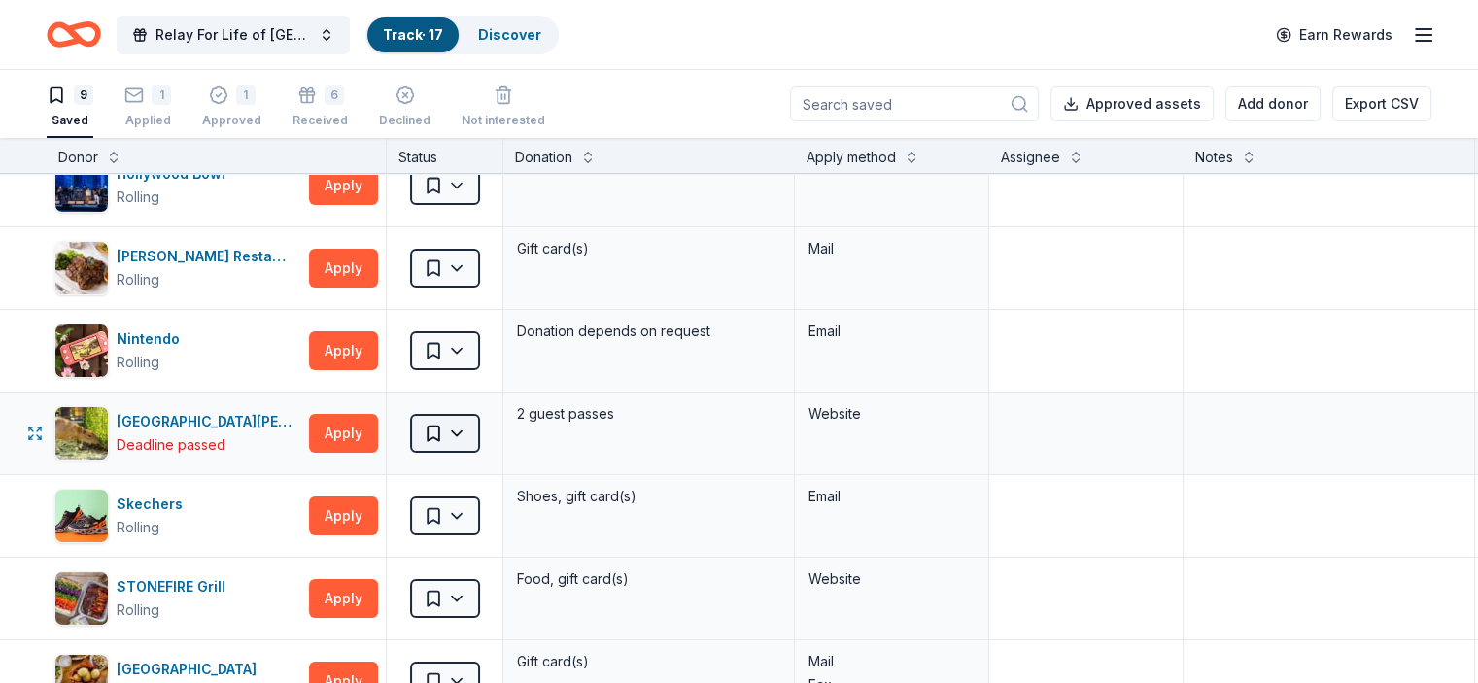
click at [490, 431] on html "Relay For Life of Simi-Moorpark 2025 Track · 17 Discover Earn Rewards 9 Saved 1…" at bounding box center [739, 341] width 1478 height 683
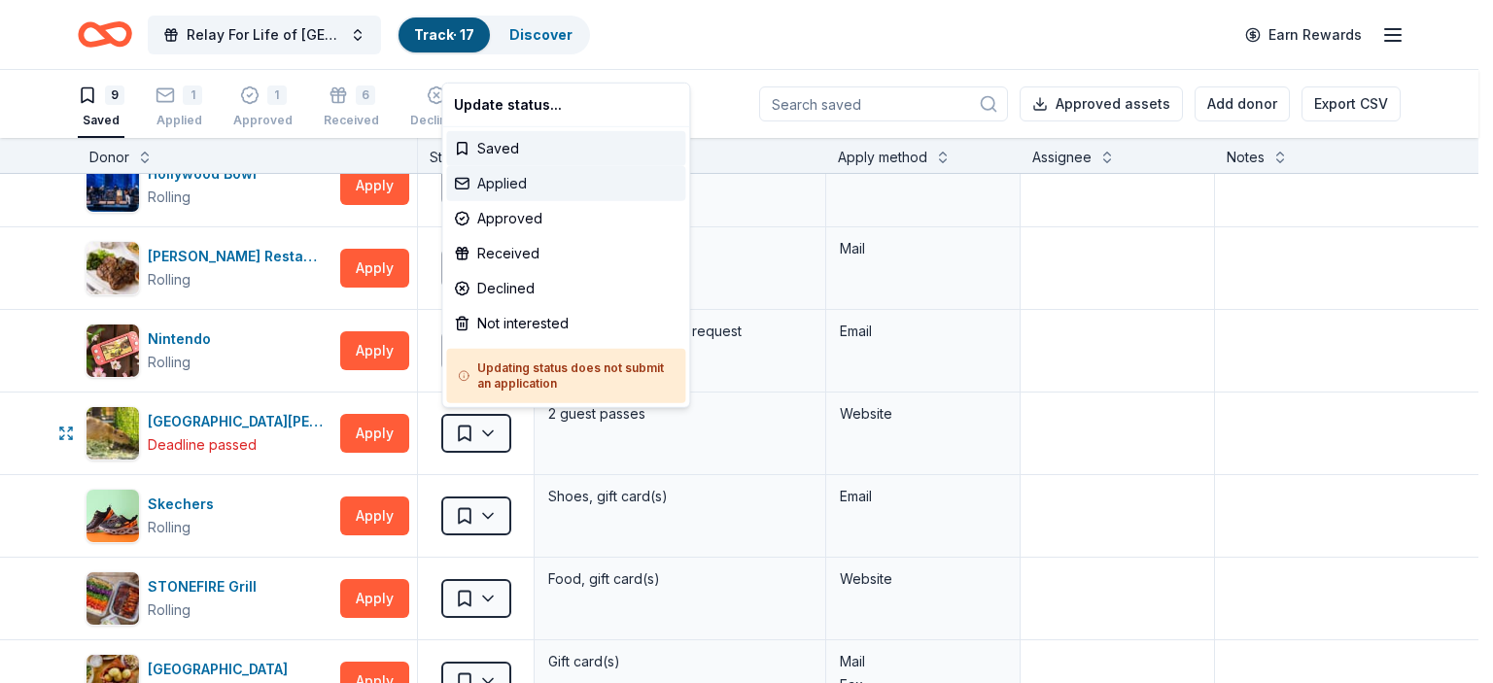
click at [524, 174] on div "Applied" at bounding box center [565, 183] width 239 height 35
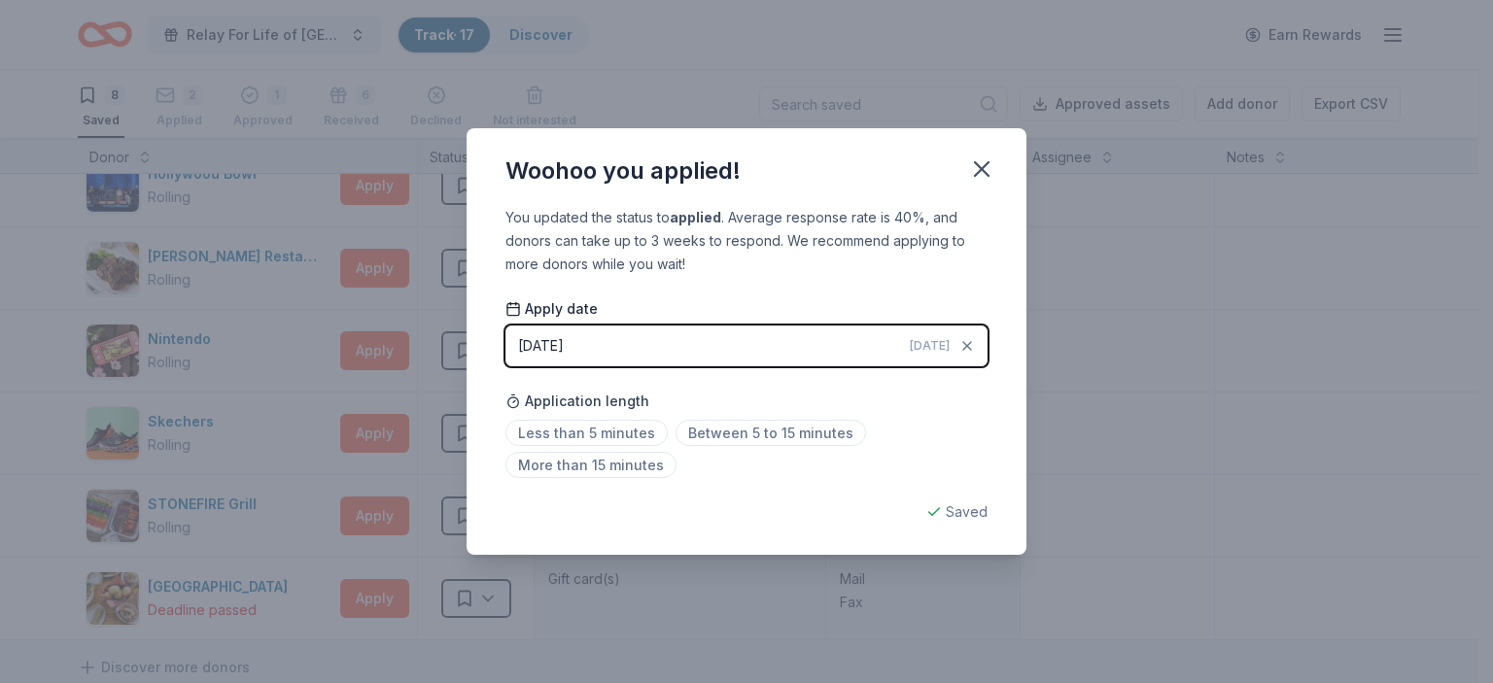
drag, startPoint x: 980, startPoint y: 170, endPoint x: 987, endPoint y: 189, distance: 20.0
click at [981, 170] on icon "button" at bounding box center [981, 169] width 27 height 27
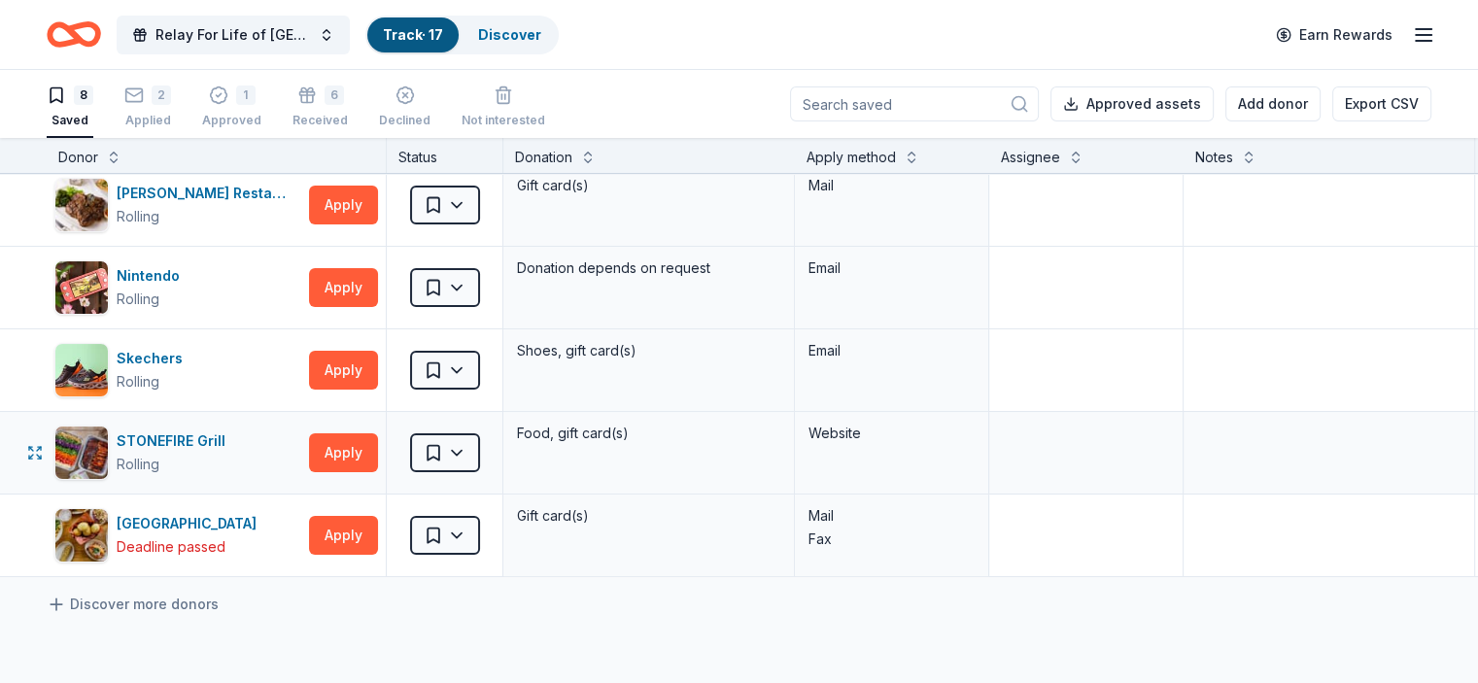
scroll to position [292, 0]
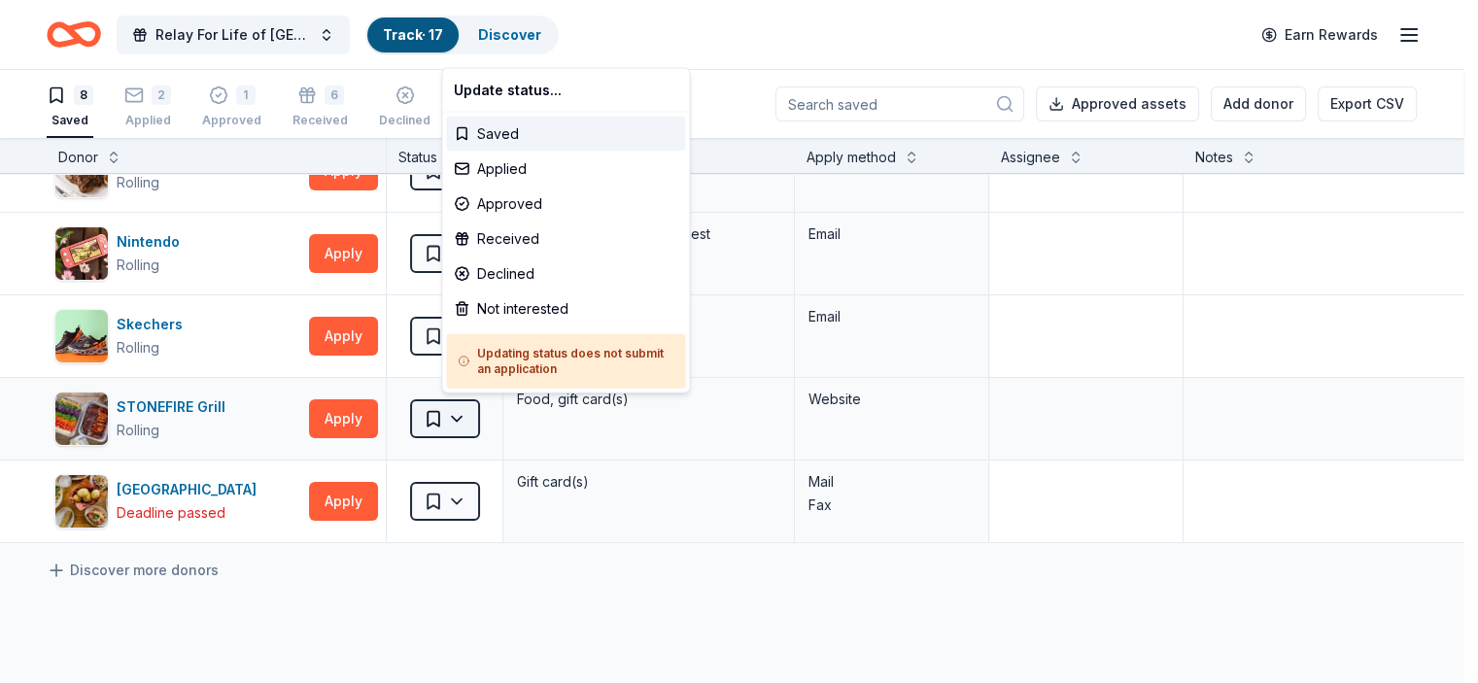
click at [486, 418] on html "Relay For Life of Simi-Moorpark 2025 Track · 17 Discover Earn Rewards 8 Saved 2…" at bounding box center [739, 341] width 1478 height 683
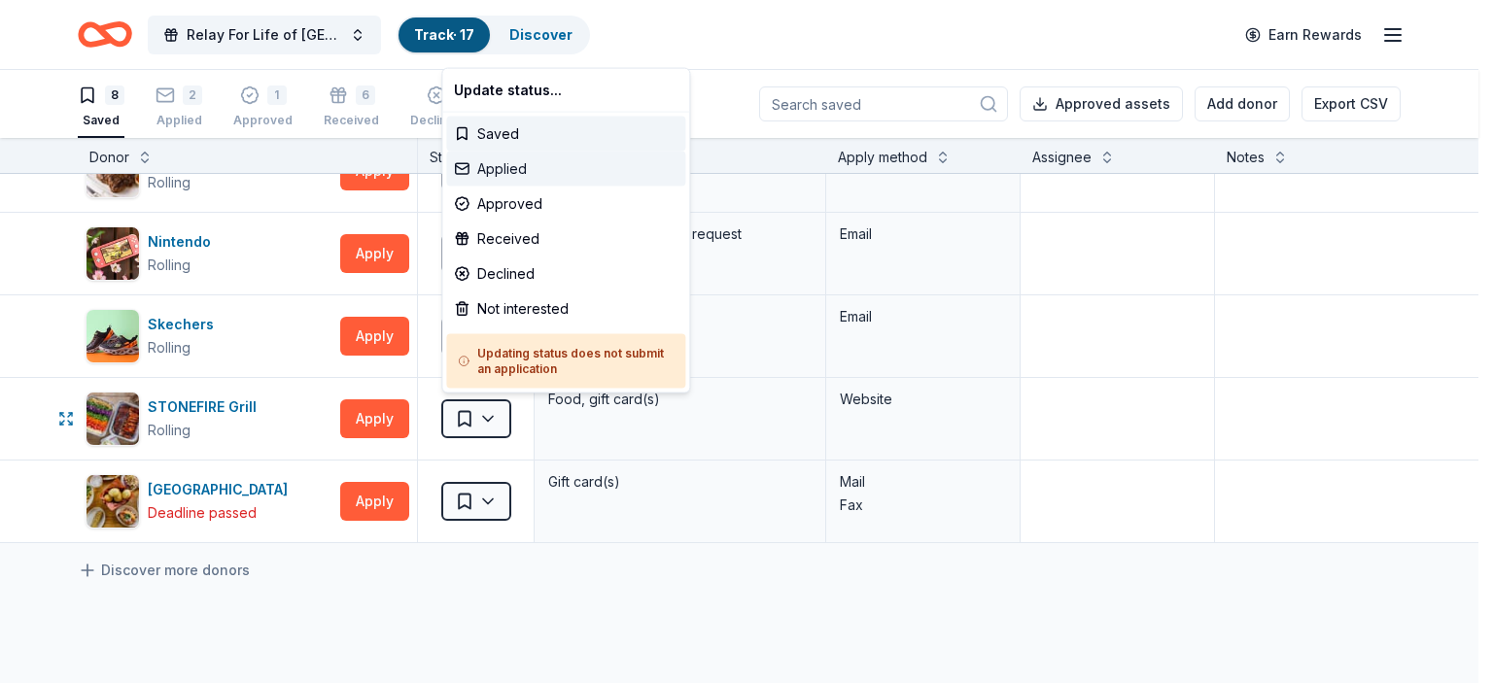
click at [555, 165] on div "Applied" at bounding box center [565, 169] width 239 height 35
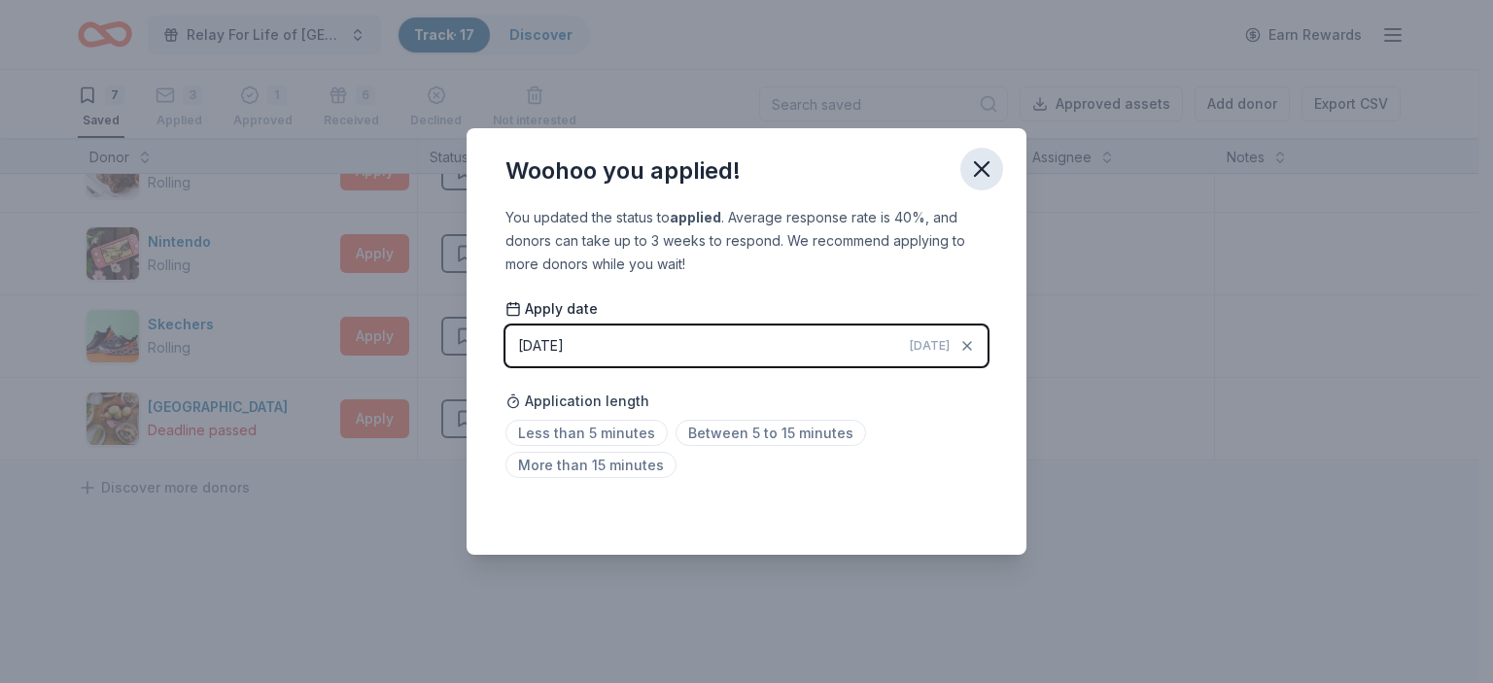
click at [976, 167] on icon "button" at bounding box center [981, 169] width 27 height 27
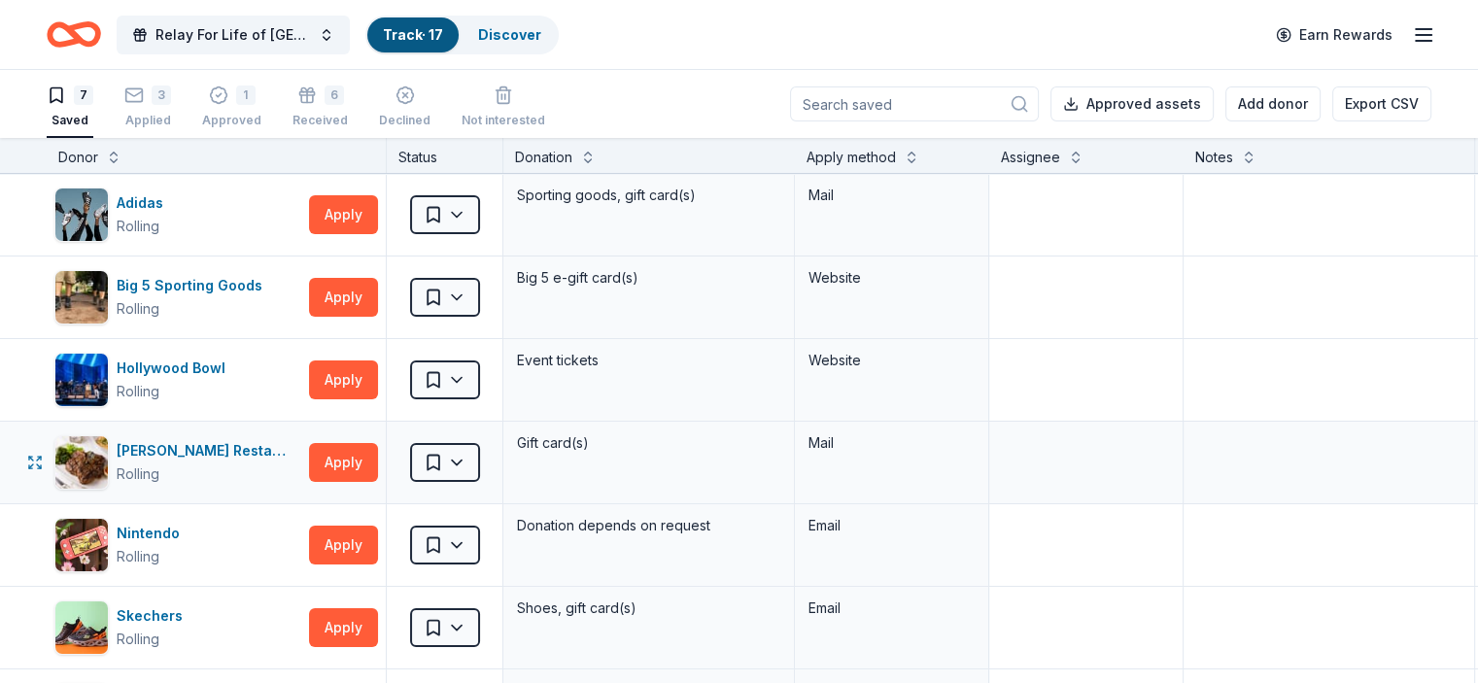
scroll to position [0, 0]
click at [256, 103] on div "1" at bounding box center [245, 95] width 19 height 19
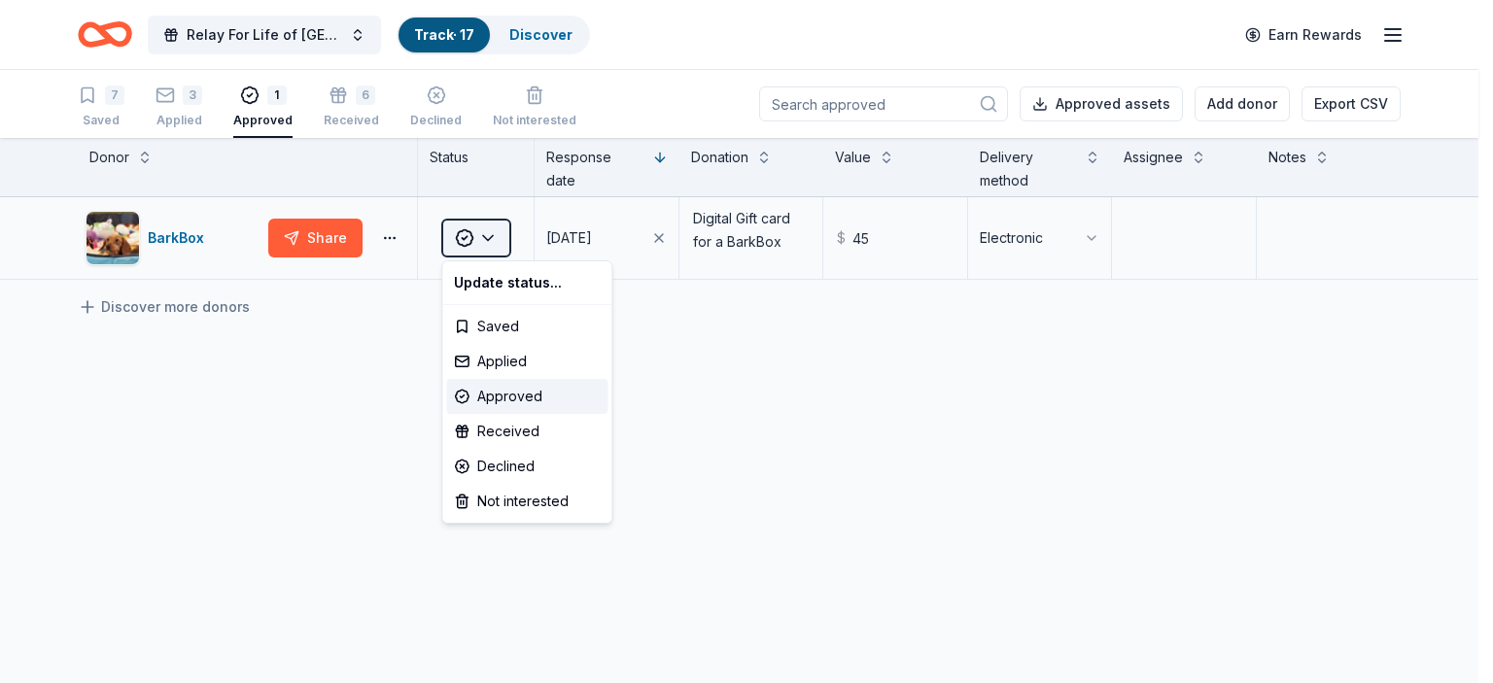
click at [488, 236] on html "Relay For Life of Simi-Moorpark 2025 Track · 17 Discover Earn Rewards 7 Saved 3…" at bounding box center [746, 341] width 1493 height 683
click at [514, 430] on div "Received" at bounding box center [526, 431] width 161 height 35
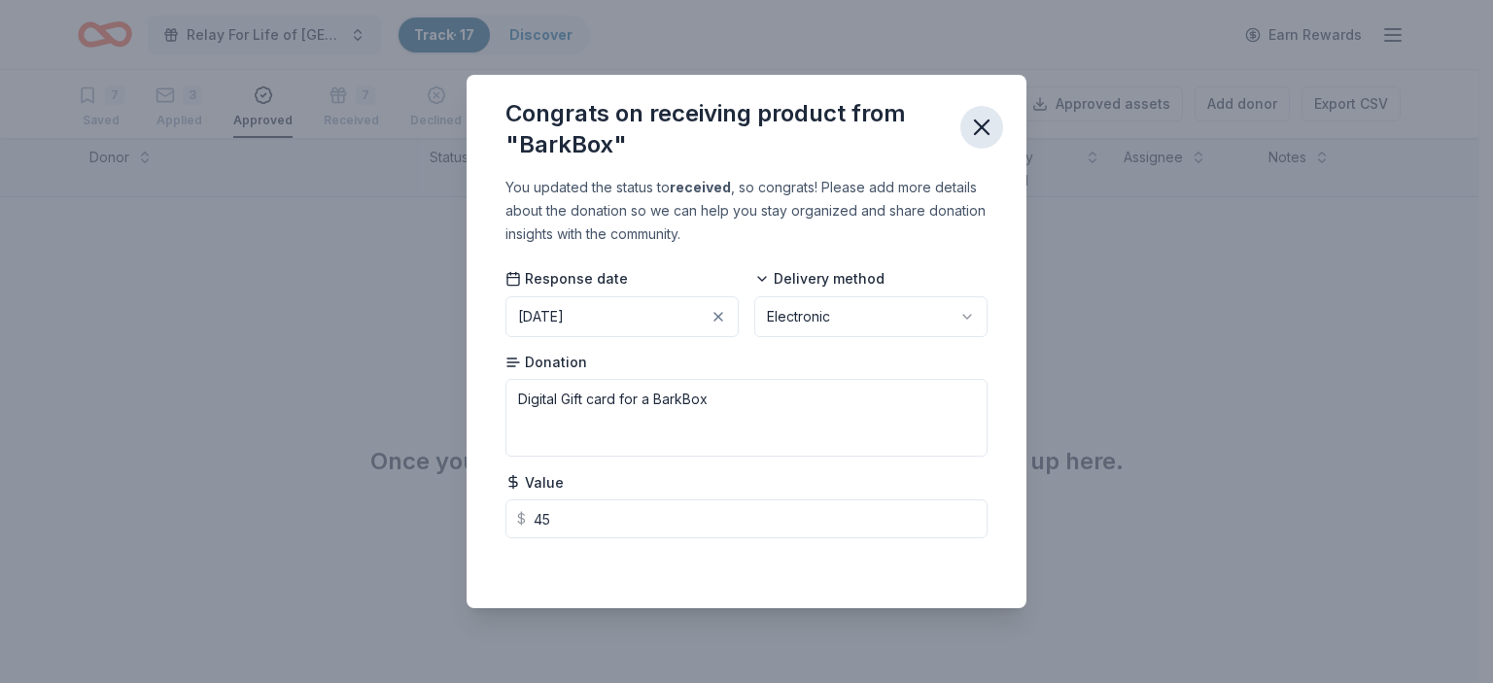
click at [984, 123] on icon "button" at bounding box center [982, 128] width 14 height 14
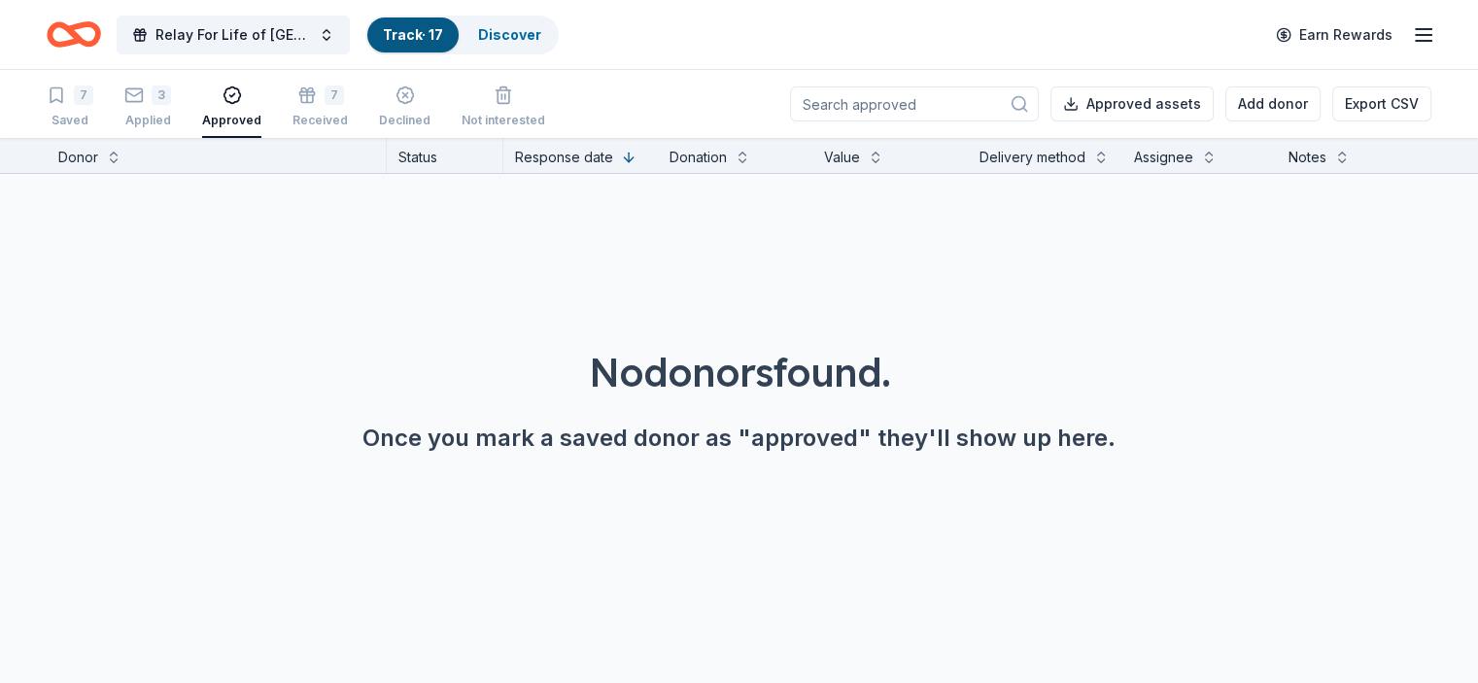
click at [430, 31] on link "Track · 17" at bounding box center [413, 34] width 60 height 17
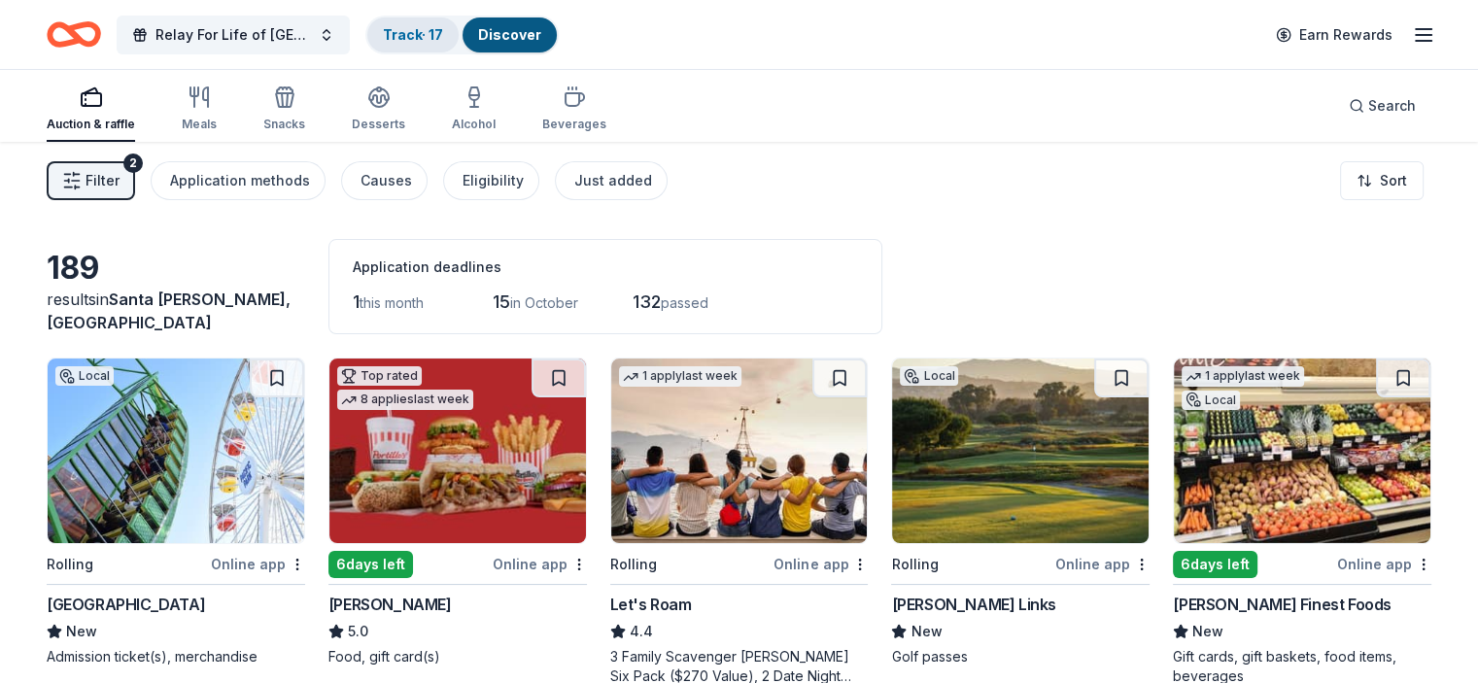
click at [437, 30] on link "Track · 17" at bounding box center [413, 34] width 60 height 17
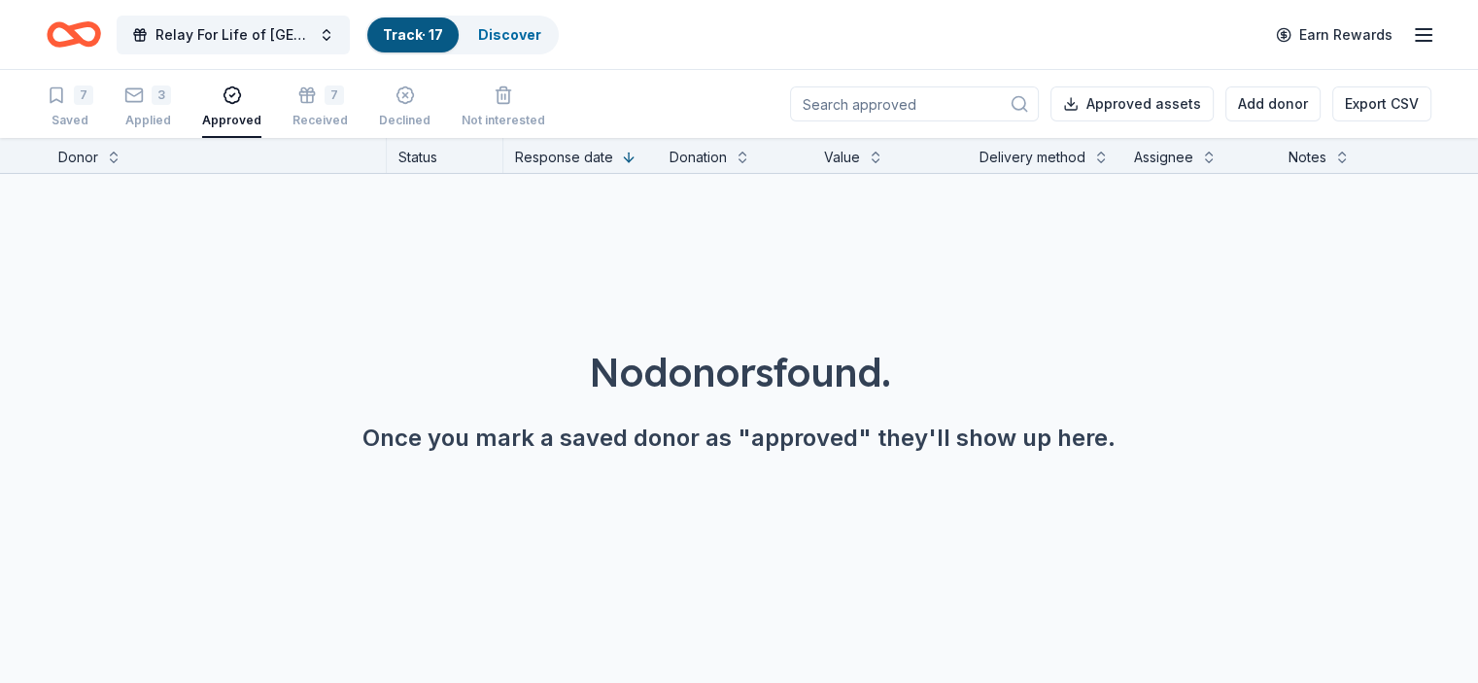
click at [1412, 31] on icon "button" at bounding box center [1423, 34] width 23 height 23
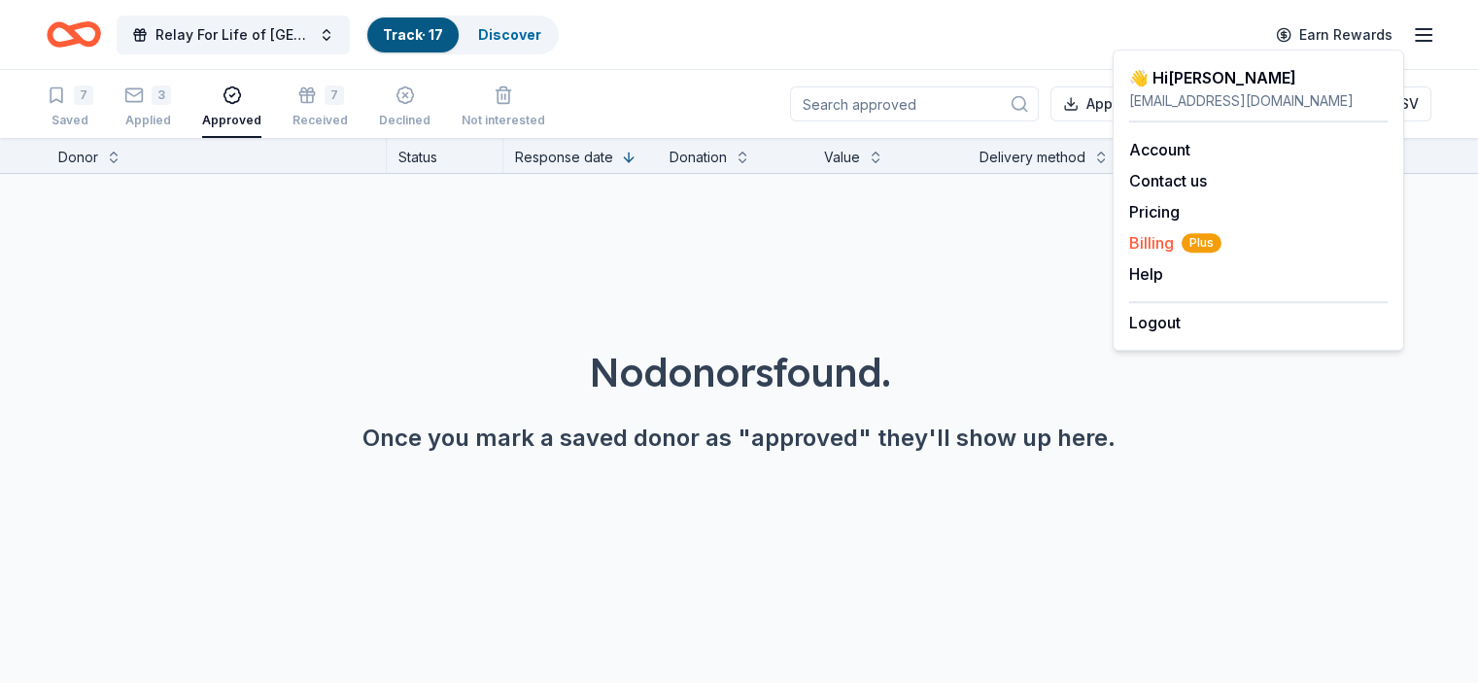
click at [1147, 238] on span "Billing Plus" at bounding box center [1175, 242] width 92 height 23
